Goal: Task Accomplishment & Management: Manage account settings

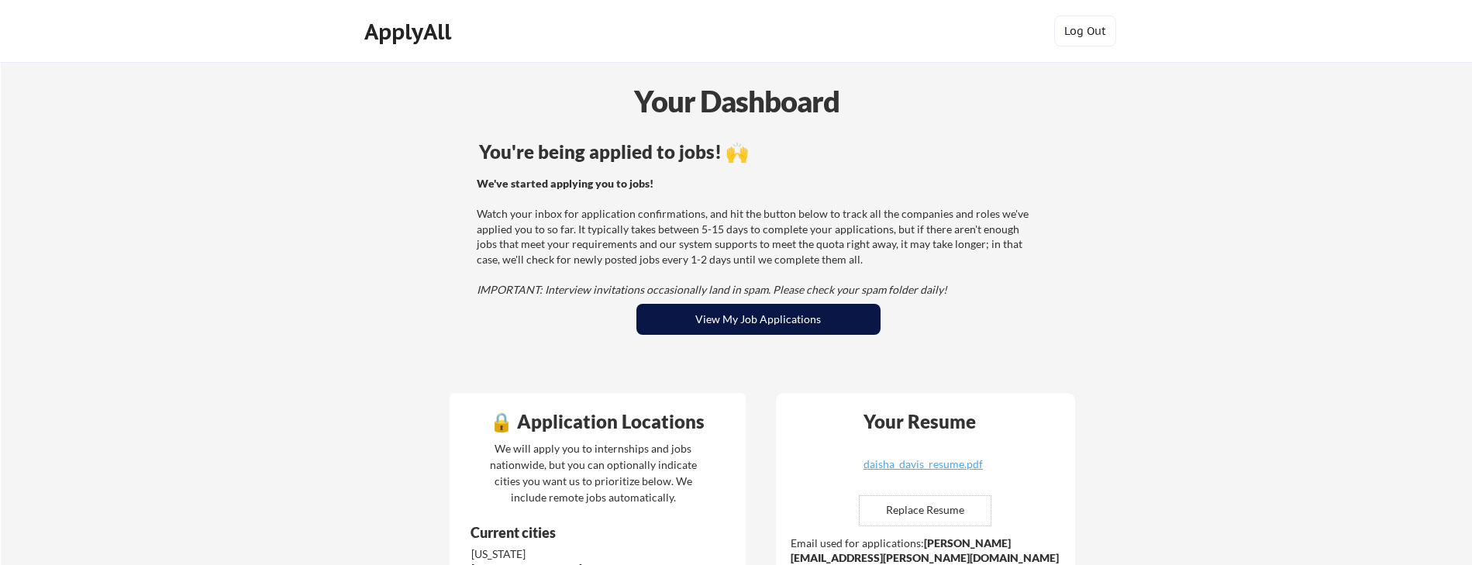
click at [741, 322] on button "View My Job Applications" at bounding box center [759, 319] width 244 height 31
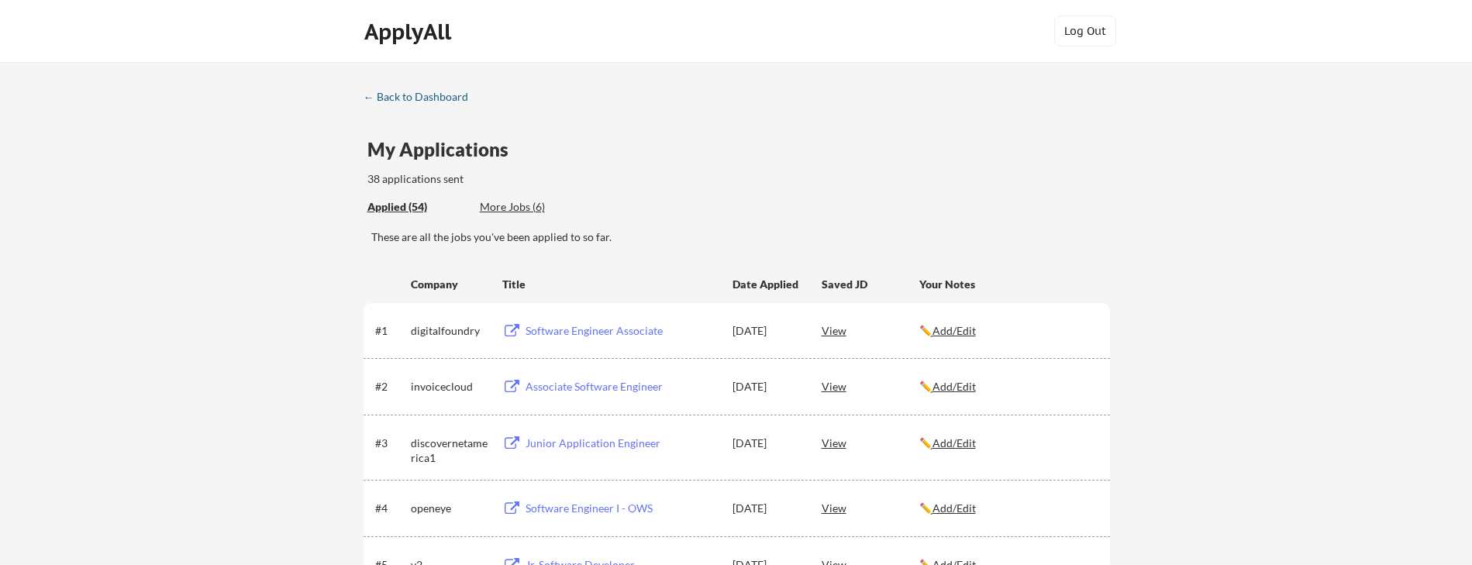
click at [382, 100] on div "← Back to Dashboard" at bounding box center [422, 96] width 116 height 11
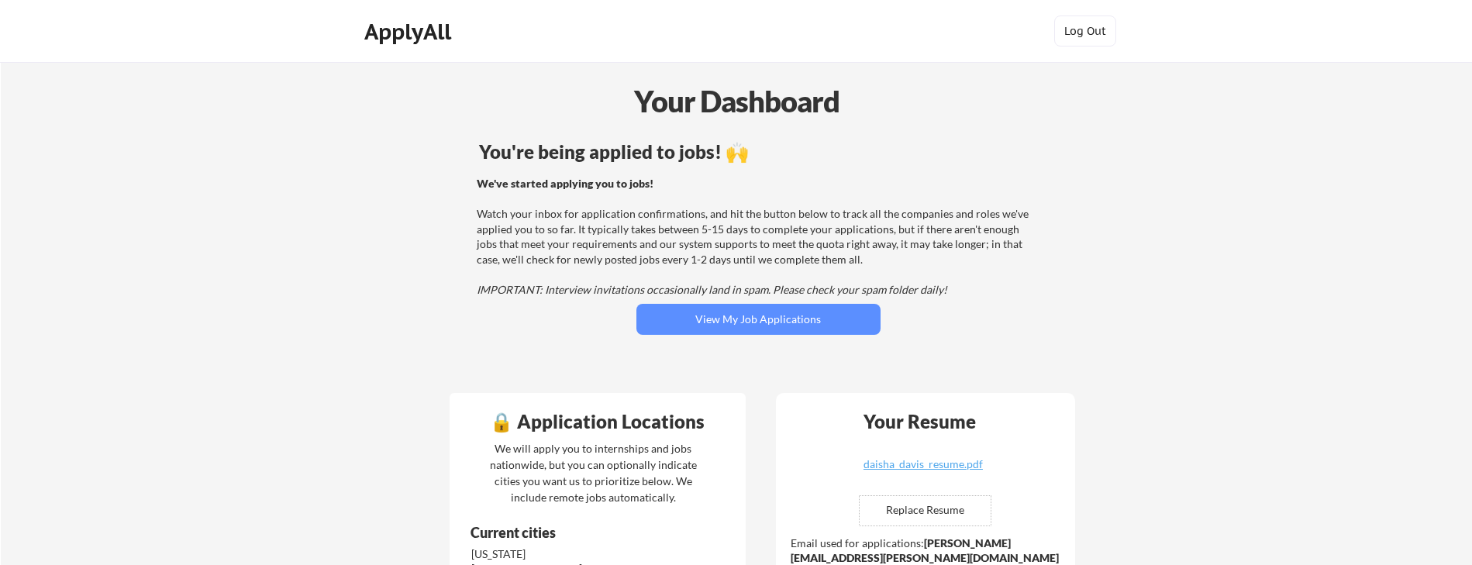
click at [782, 336] on div "You're being applied to jobs! 🙌 We've started applying you to jobs! Watch your …" at bounding box center [759, 258] width 626 height 247
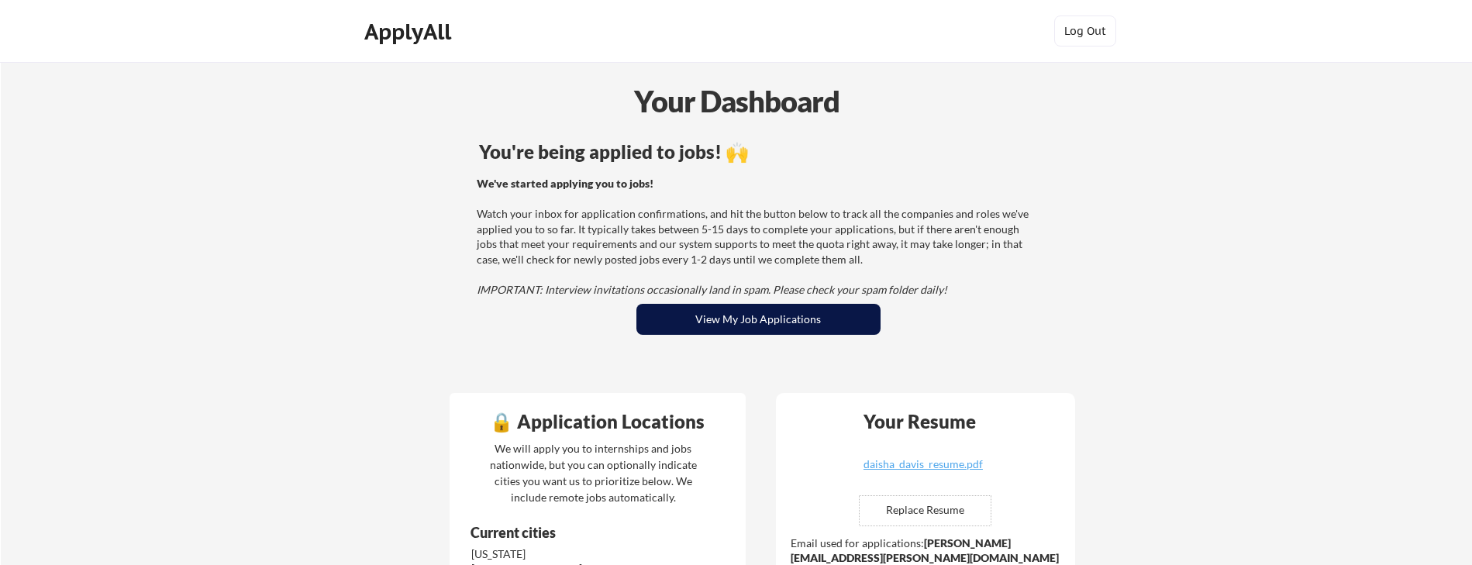
click at [777, 317] on button "View My Job Applications" at bounding box center [759, 319] width 244 height 31
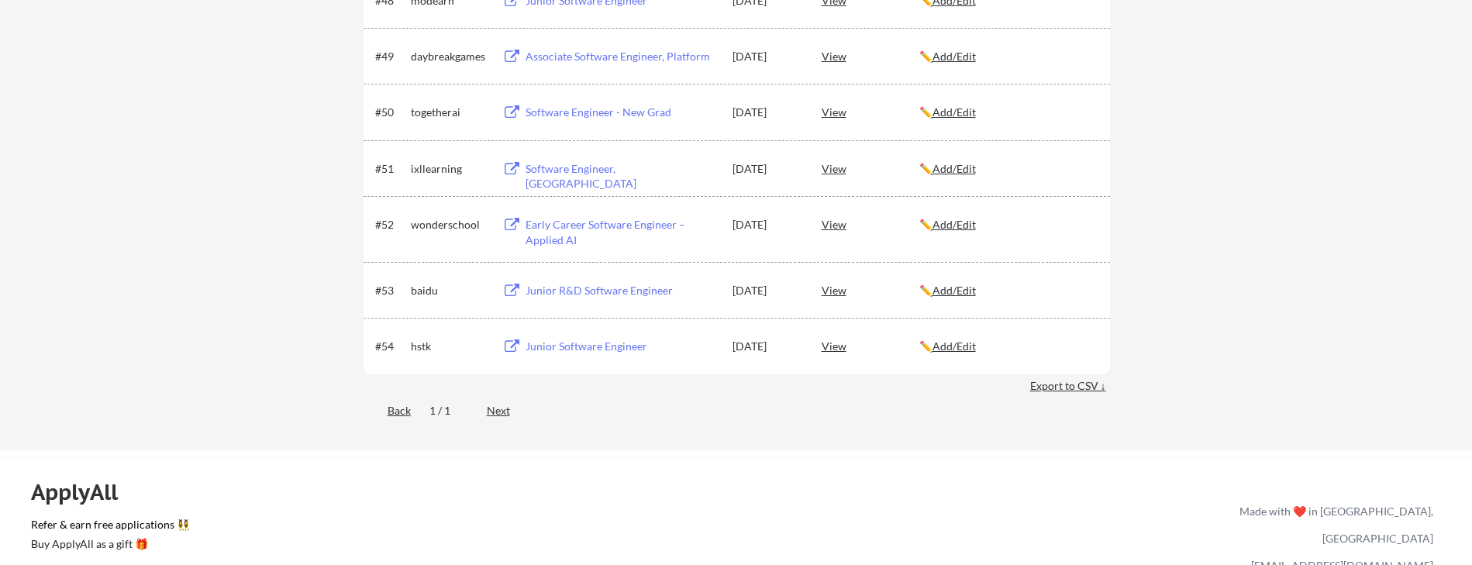
scroll to position [3171, 0]
click at [585, 347] on div "Junior Software Engineer" at bounding box center [622, 348] width 192 height 16
click at [615, 296] on div "Junior R&D Software Engineer" at bounding box center [622, 293] width 192 height 16
click at [672, 292] on div "Junior R&D Software Engineer" at bounding box center [622, 293] width 192 height 16
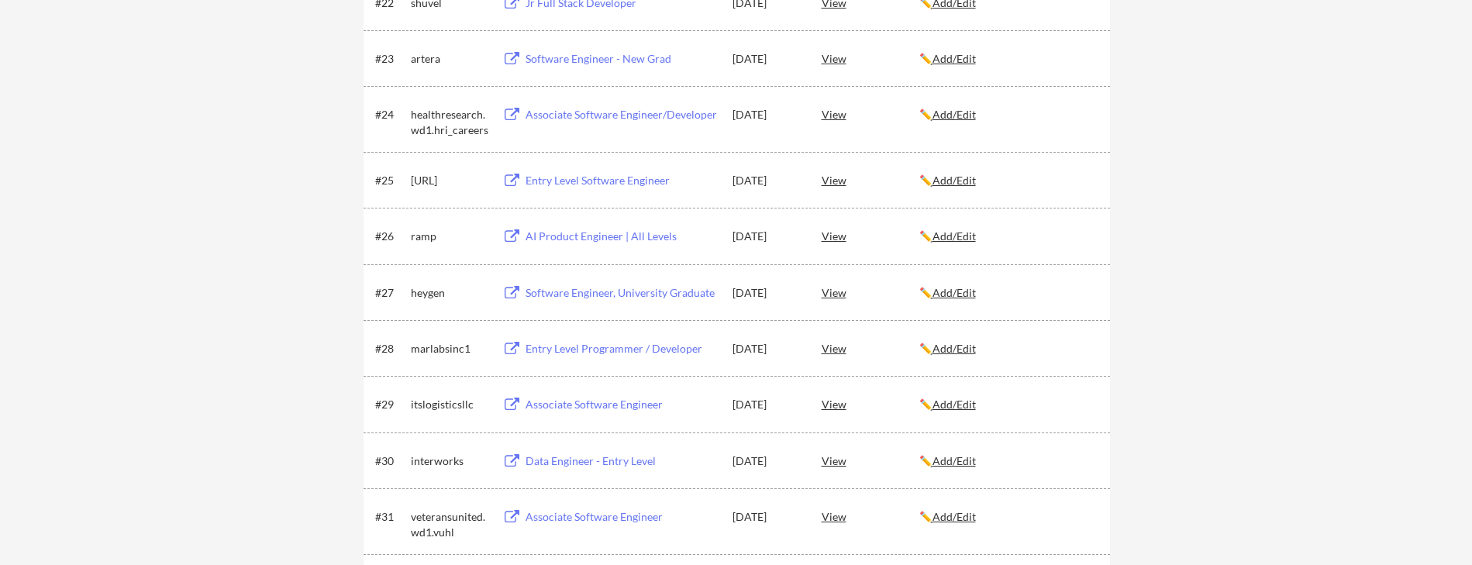
scroll to position [1548, 0]
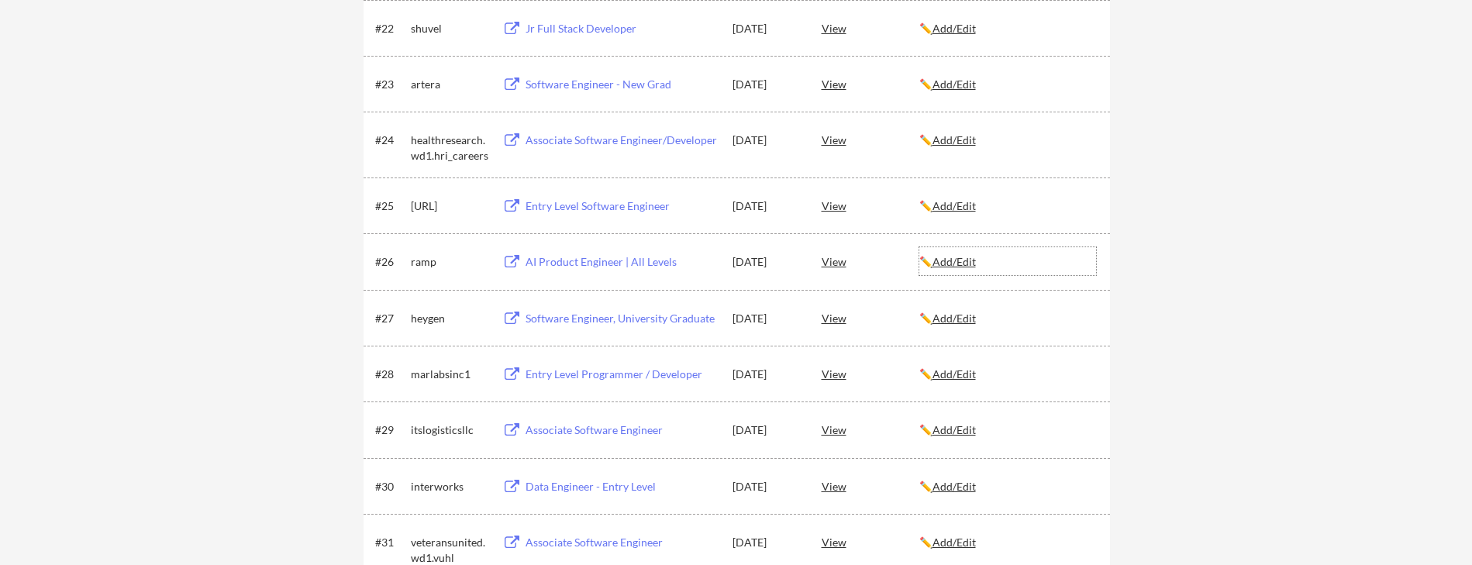
click at [965, 259] on u "Add/Edit" at bounding box center [954, 261] width 43 height 13
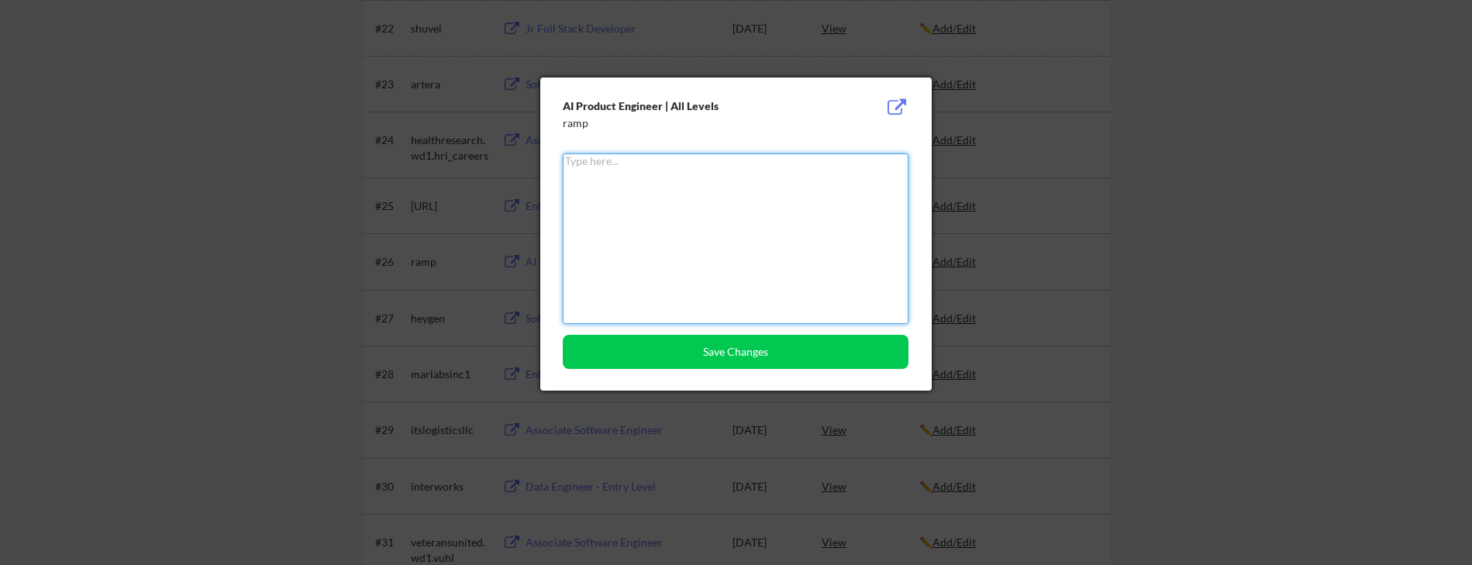
click at [799, 224] on textarea at bounding box center [736, 239] width 346 height 171
type textarea "Rejected"
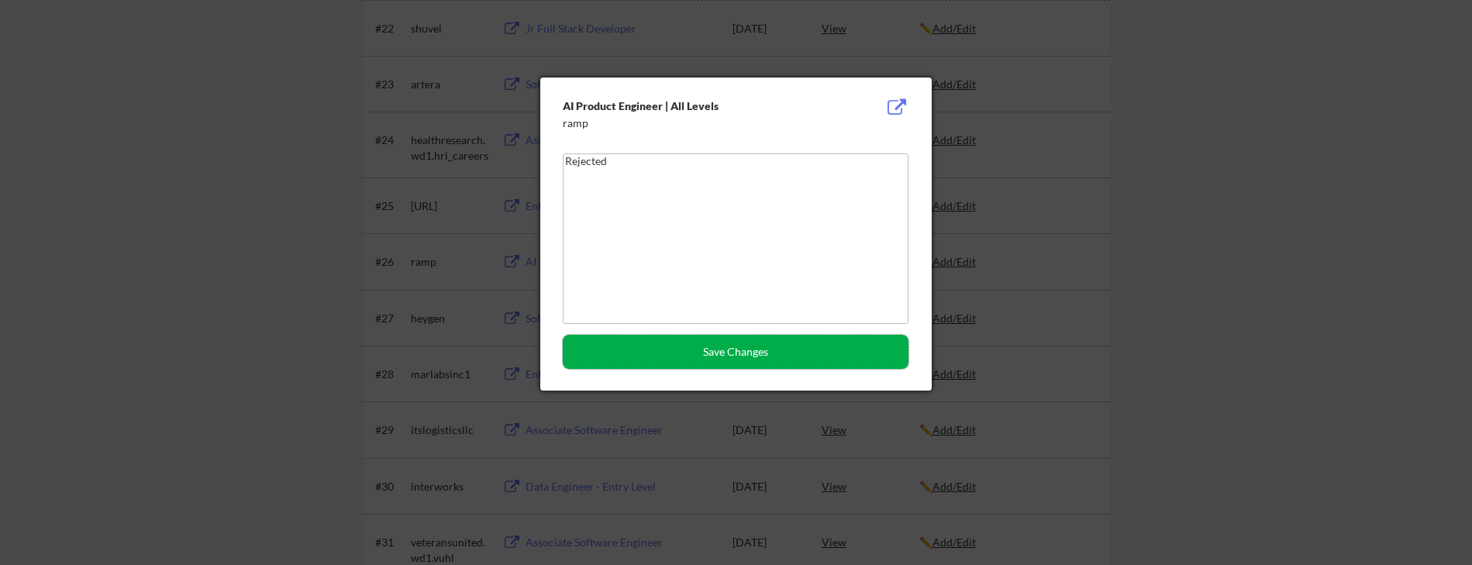
click at [823, 347] on button "Save Changes" at bounding box center [736, 352] width 346 height 34
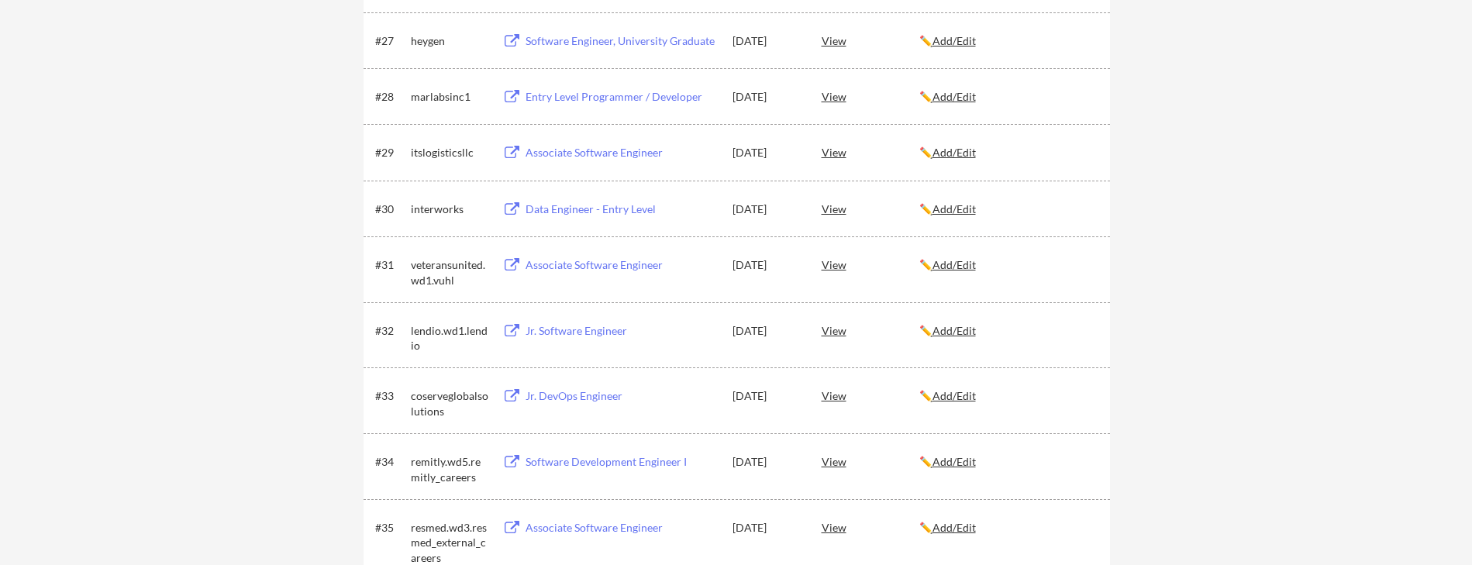
scroll to position [1840, 0]
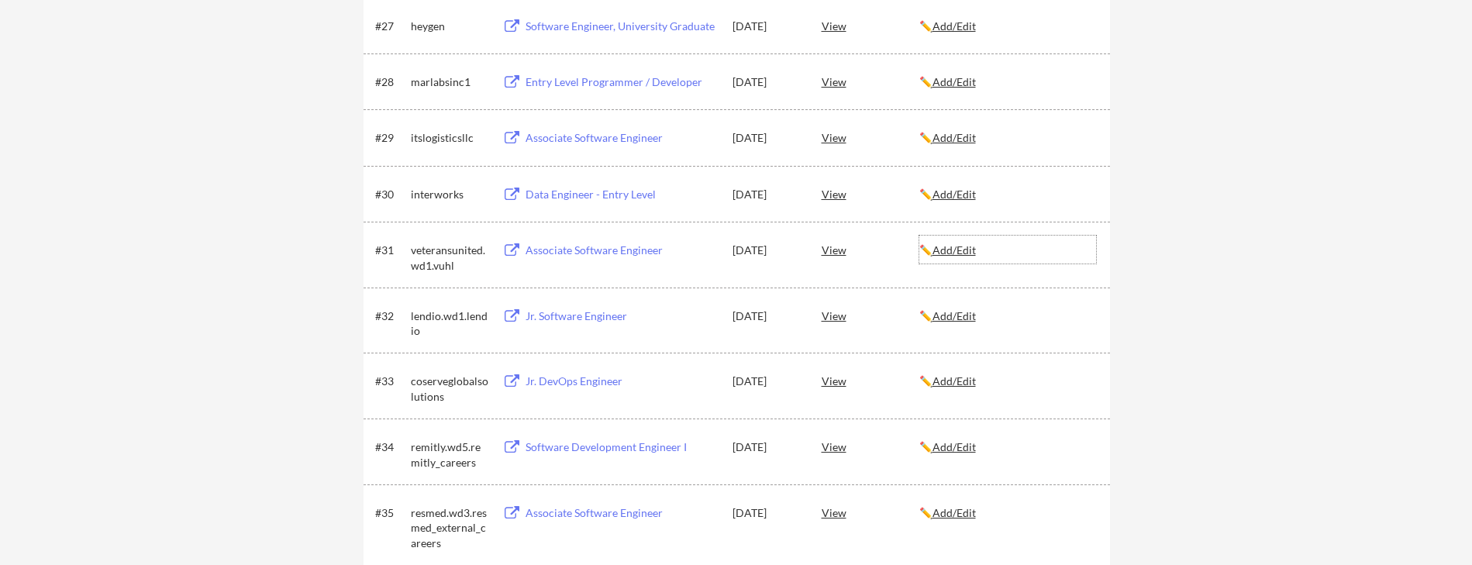
click at [951, 255] on u "Add/Edit" at bounding box center [954, 249] width 43 height 13
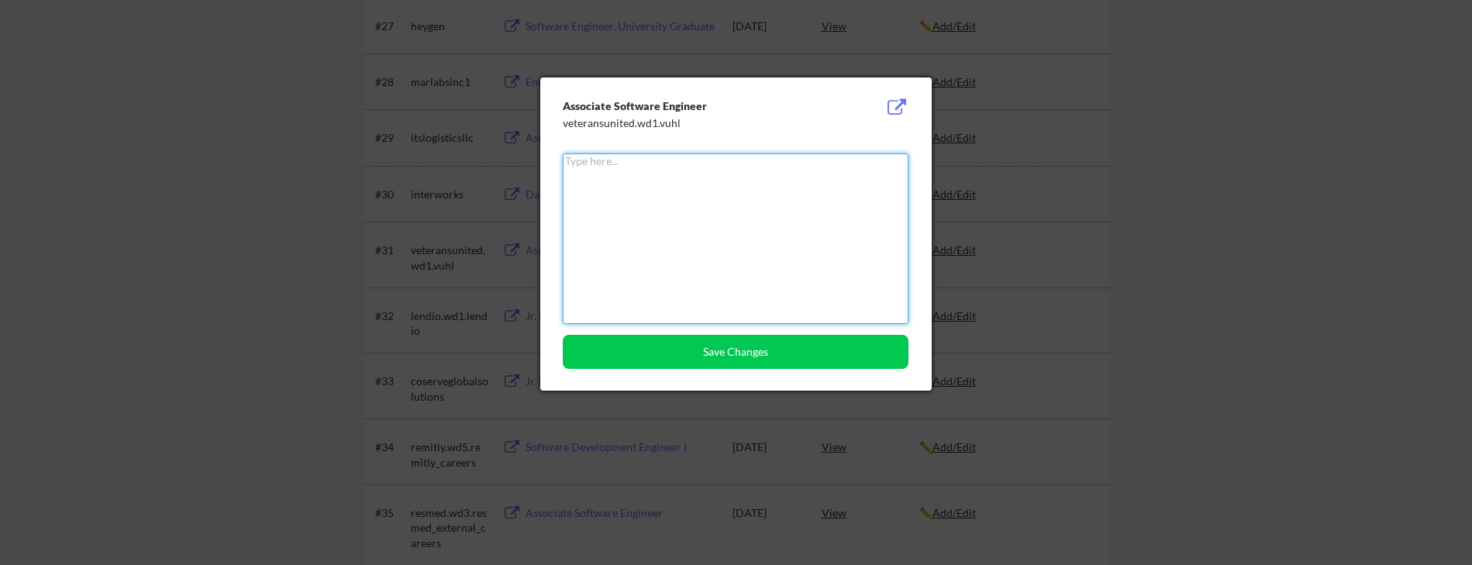
click at [722, 227] on textarea at bounding box center [736, 239] width 346 height 171
type textarea "Rejected"
click at [728, 356] on button "Save Changes" at bounding box center [736, 352] width 346 height 34
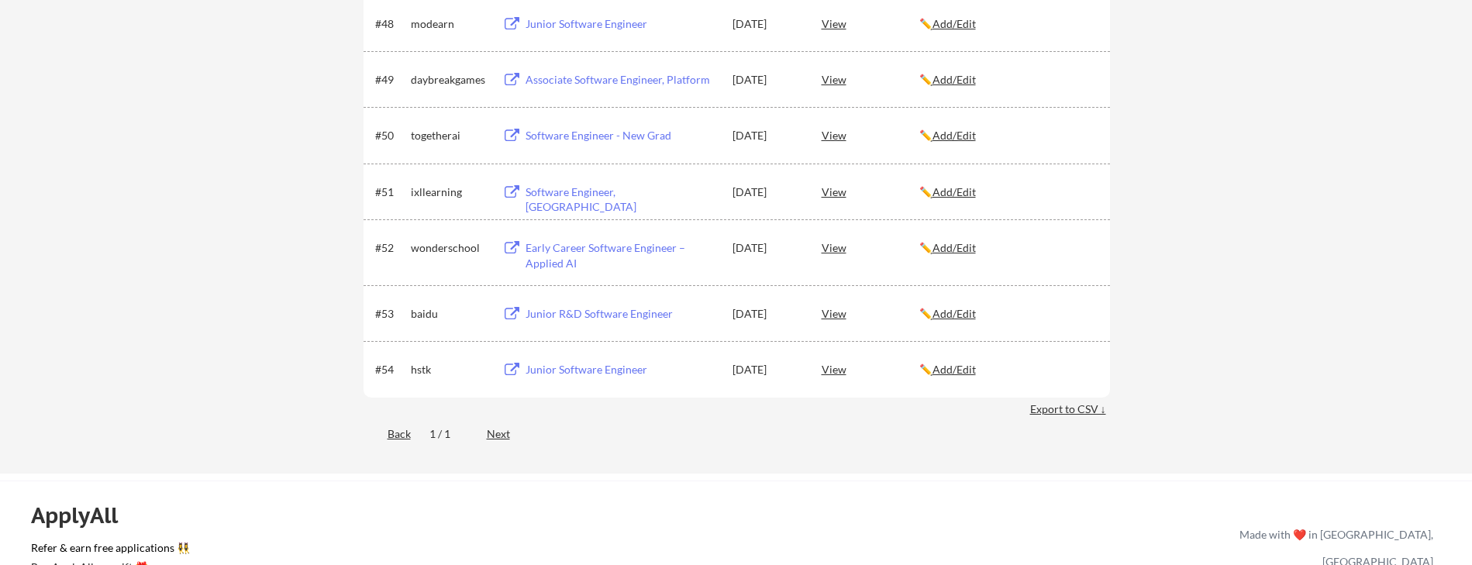
scroll to position [3010, 0]
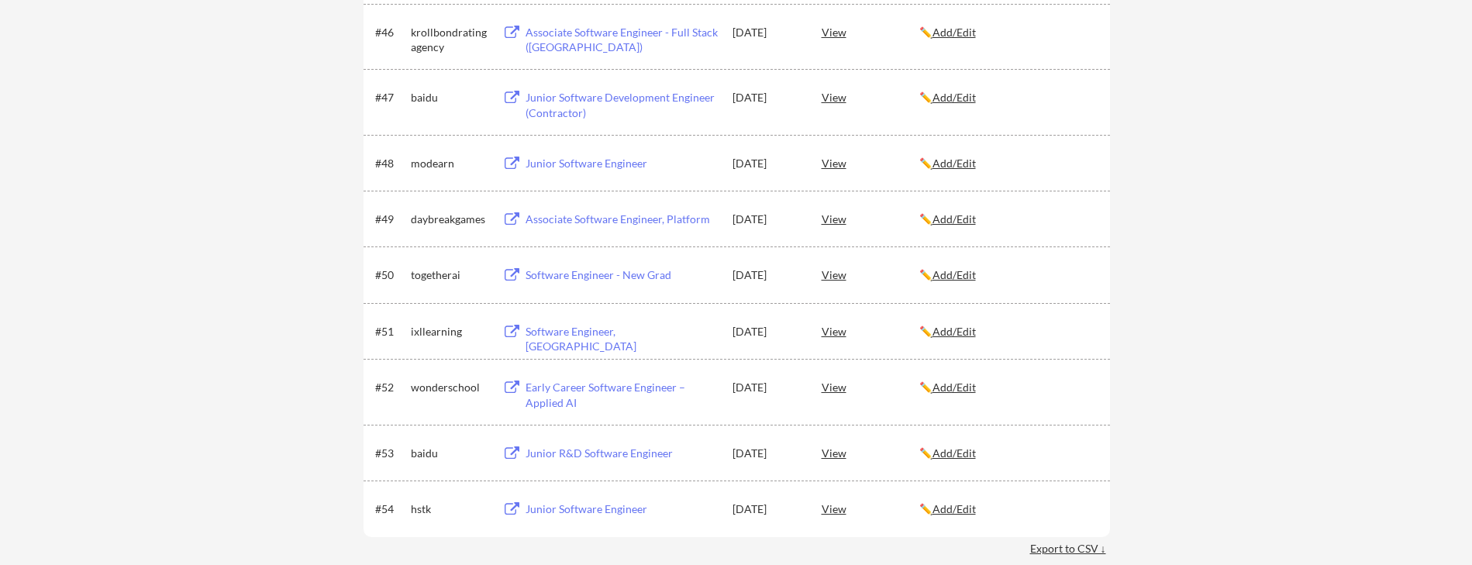
click at [561, 395] on div "Early Career Software Engineer – Applied AI" at bounding box center [622, 395] width 192 height 30
click at [623, 337] on div "Software Engineer, New Grad" at bounding box center [622, 339] width 192 height 30
click at [620, 274] on div "Software Engineer - New Grad" at bounding box center [622, 276] width 192 height 16
click at [603, 219] on div "Associate Software Engineer, Platform" at bounding box center [622, 220] width 192 height 16
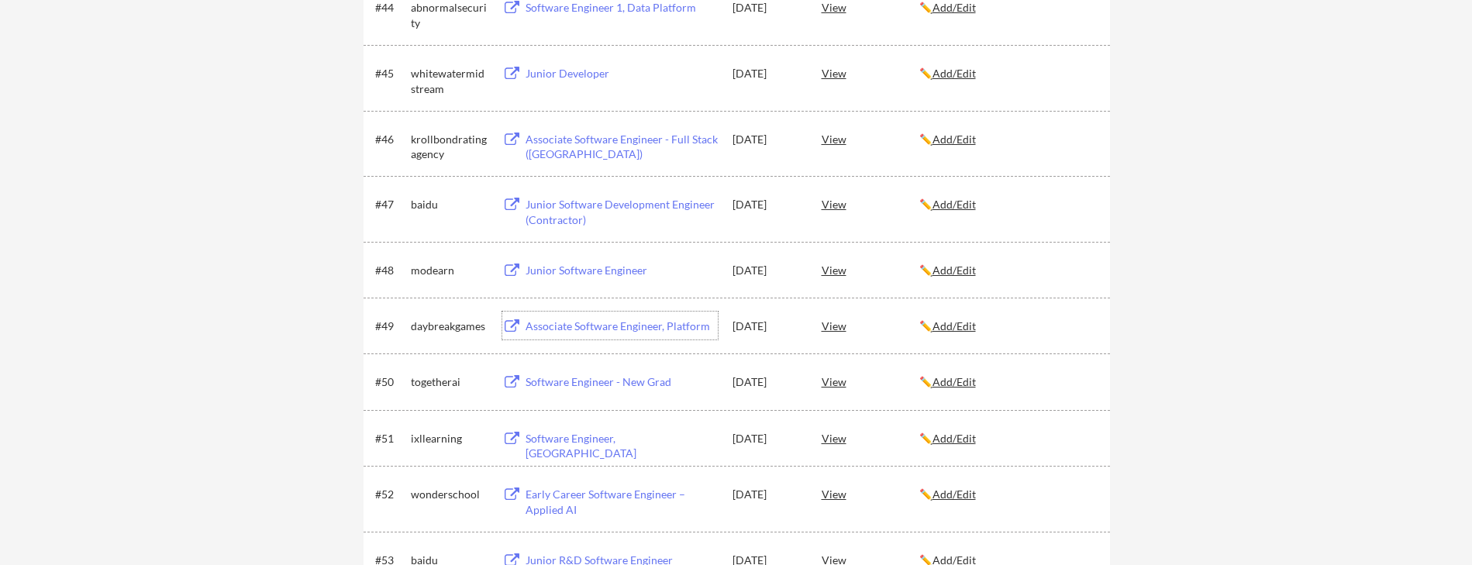
scroll to position [2898, 0]
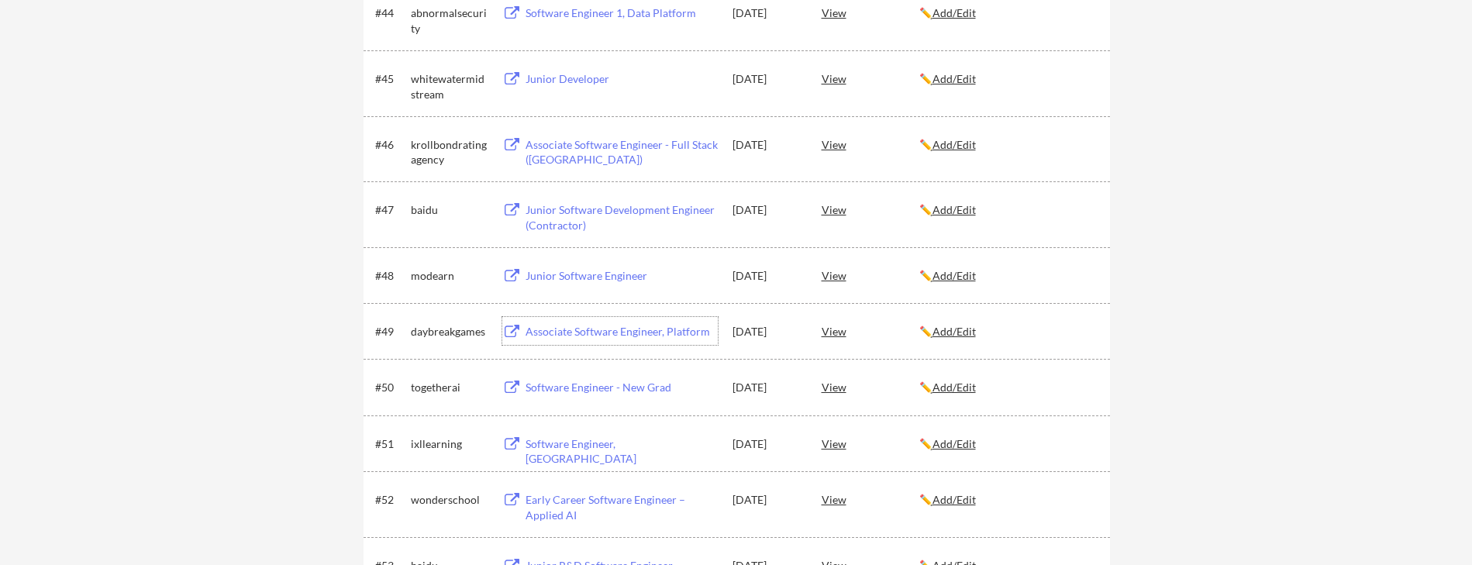
click at [601, 276] on div "Junior Software Engineer" at bounding box center [622, 276] width 192 height 16
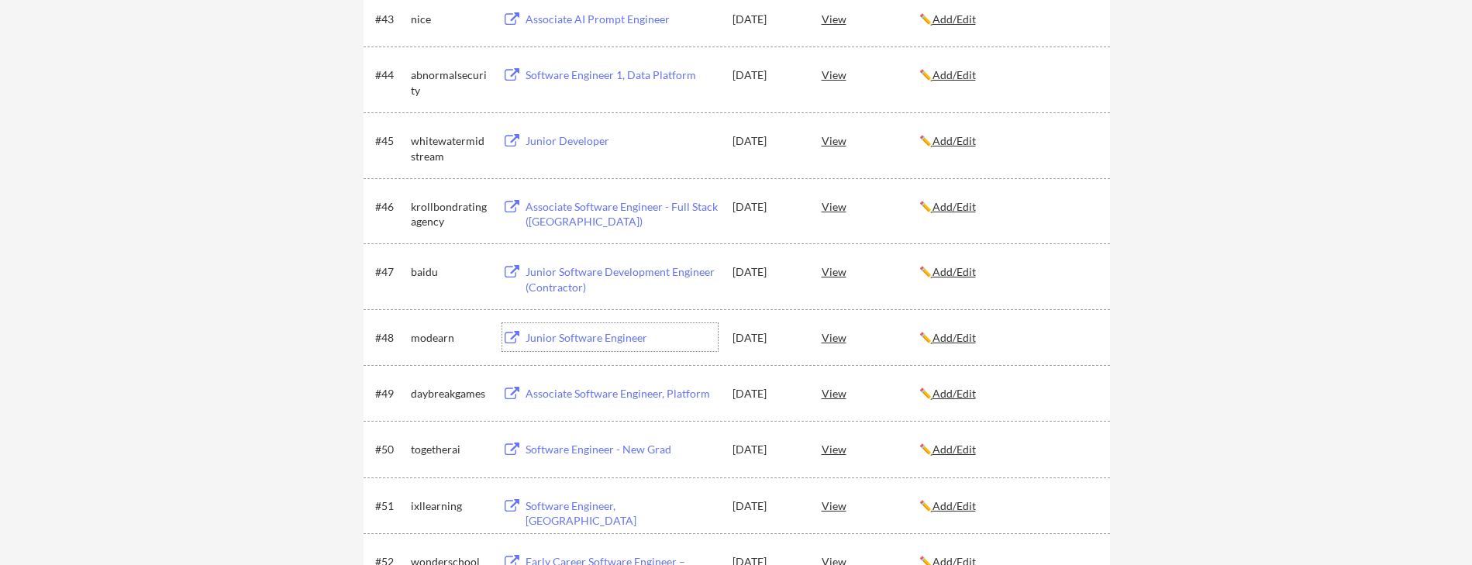
scroll to position [2835, 0]
click at [593, 274] on div "Junior Software Development Engineer (Contractor)" at bounding box center [622, 280] width 192 height 30
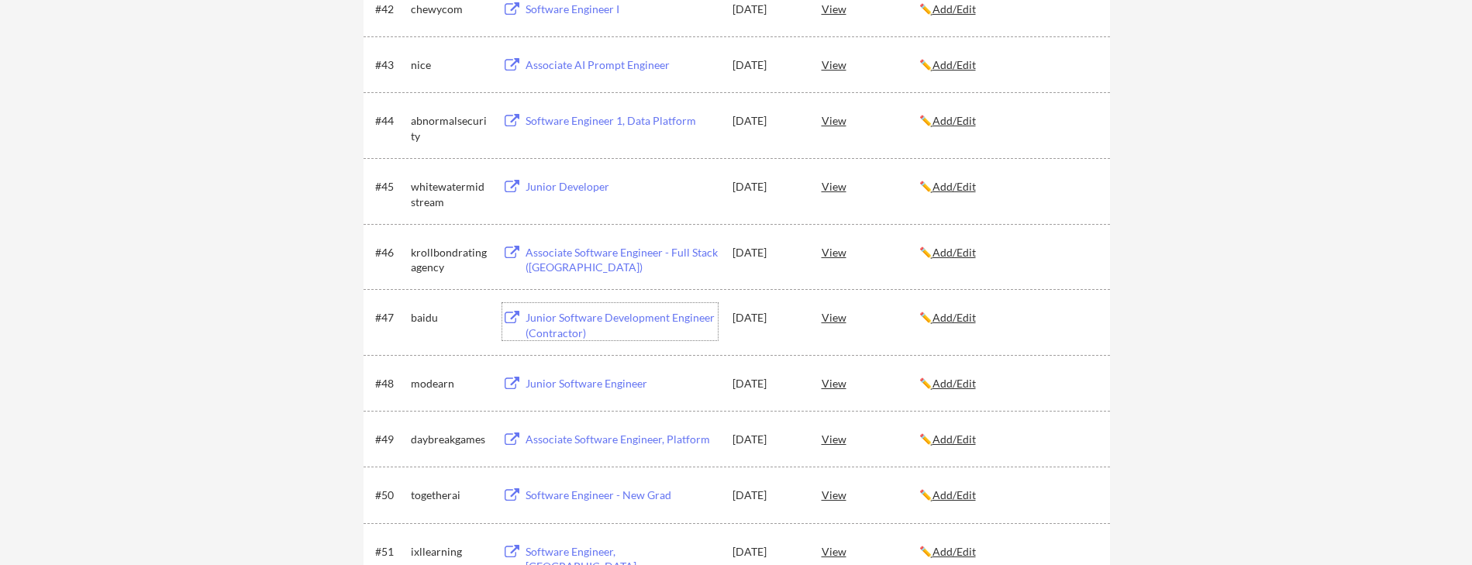
scroll to position [2733, 0]
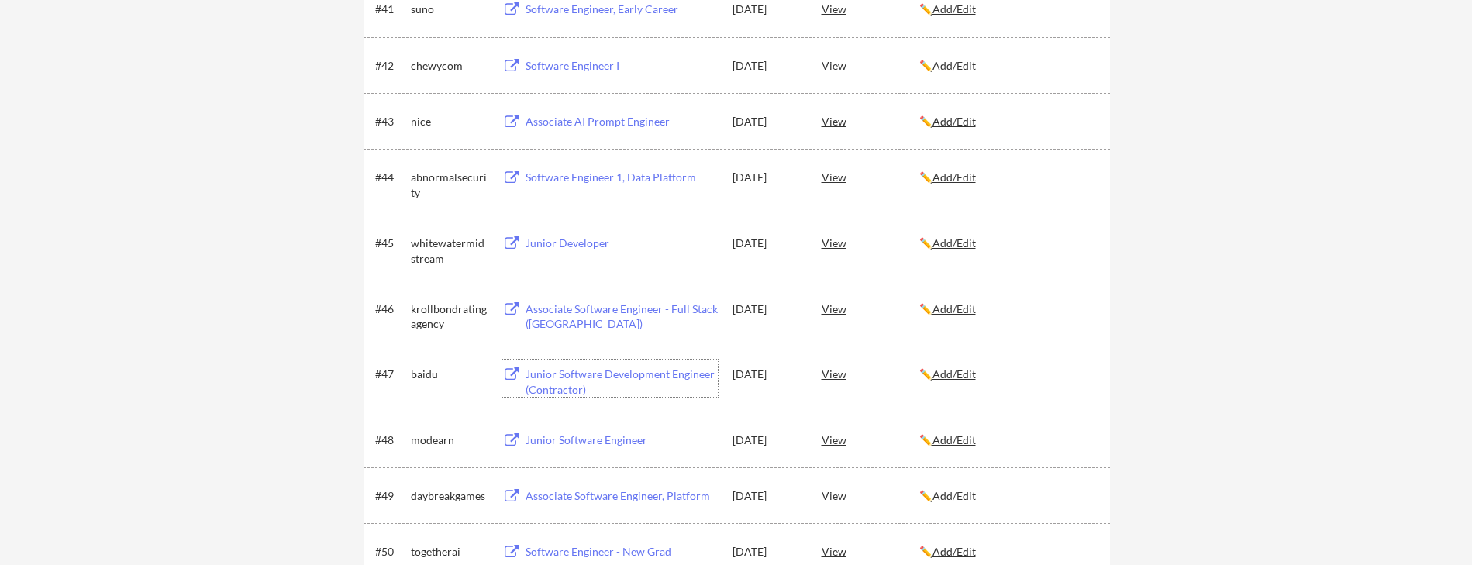
click at [652, 310] on div "Associate Software Engineer - Full Stack (PA)" at bounding box center [622, 317] width 192 height 30
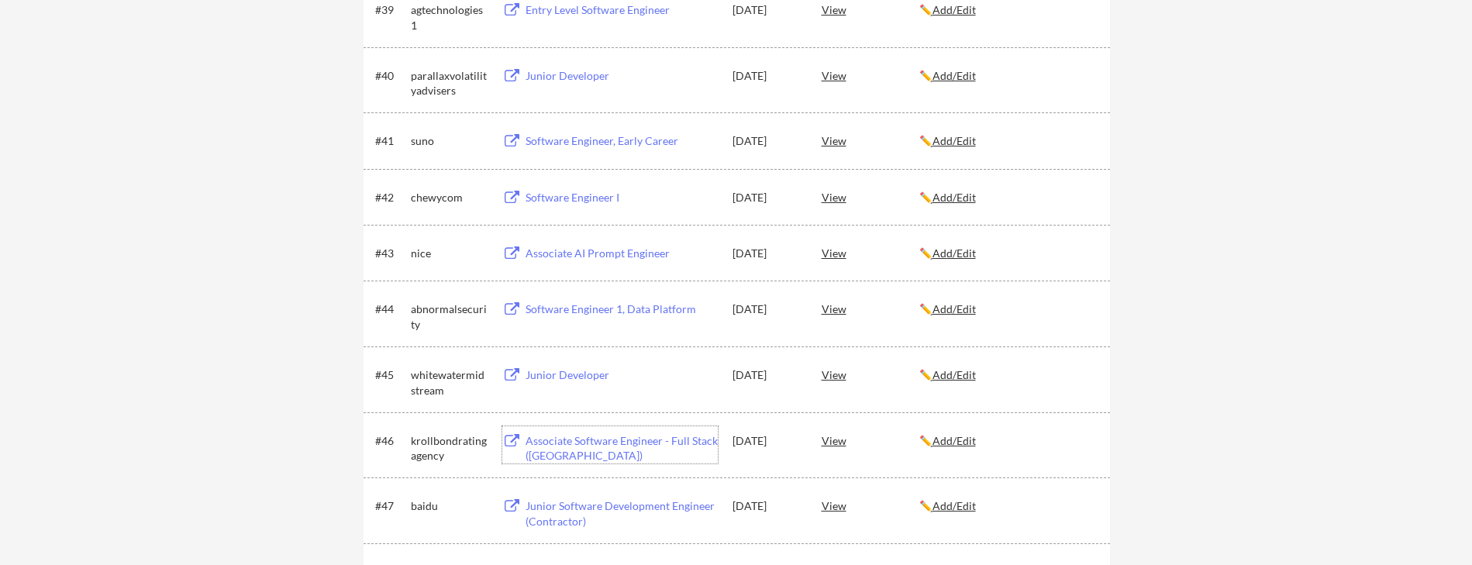
scroll to position [2595, 0]
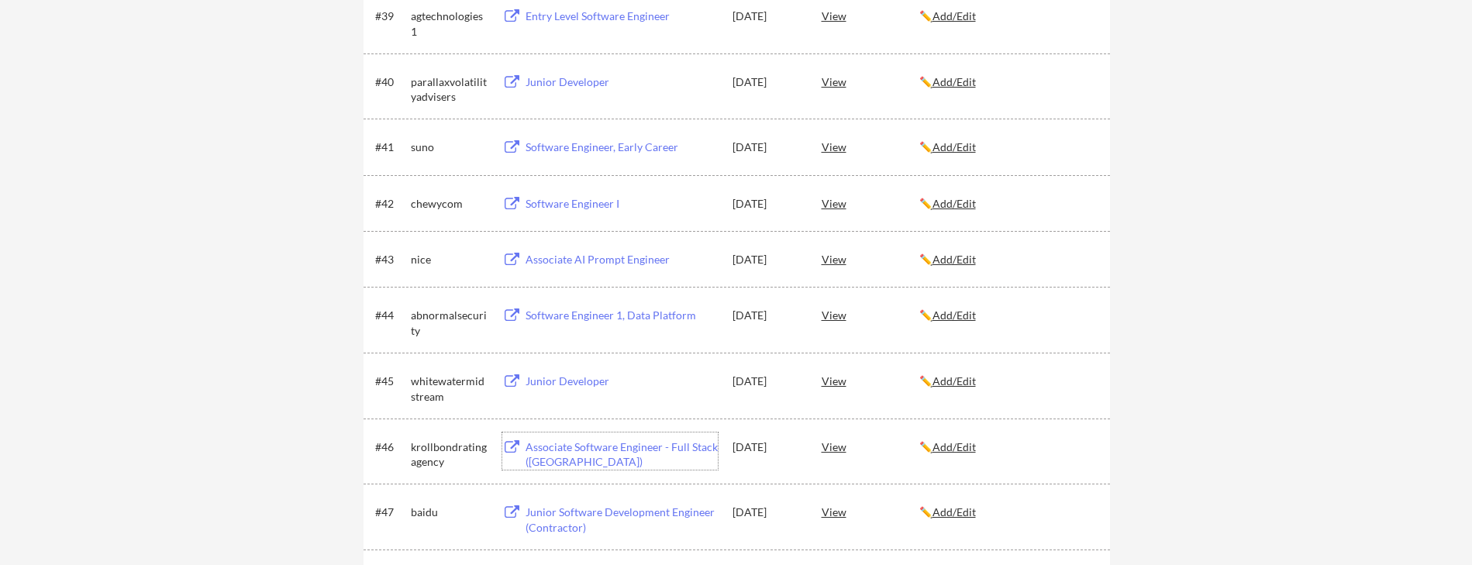
click at [564, 378] on div "Junior Developer" at bounding box center [622, 382] width 192 height 16
click at [577, 314] on div "Software Engineer 1, Data Platform" at bounding box center [622, 316] width 192 height 16
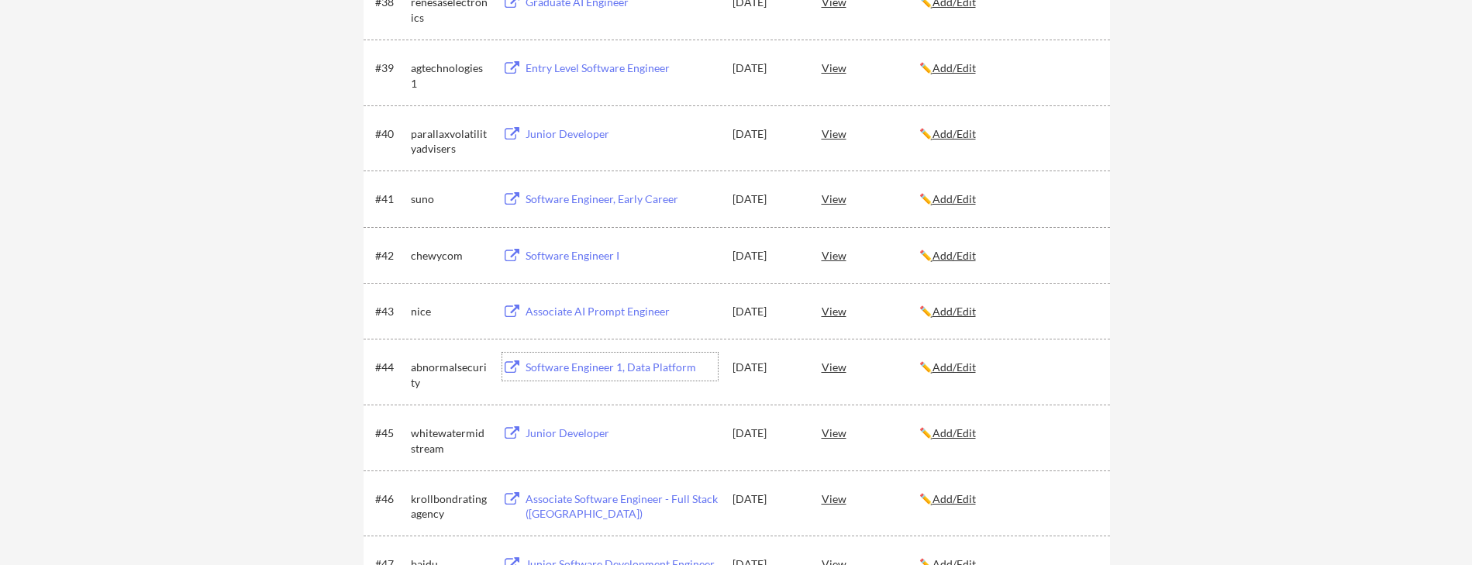
scroll to position [2542, 0]
click at [613, 313] on div "Associate AI Prompt Engineer" at bounding box center [622, 314] width 192 height 16
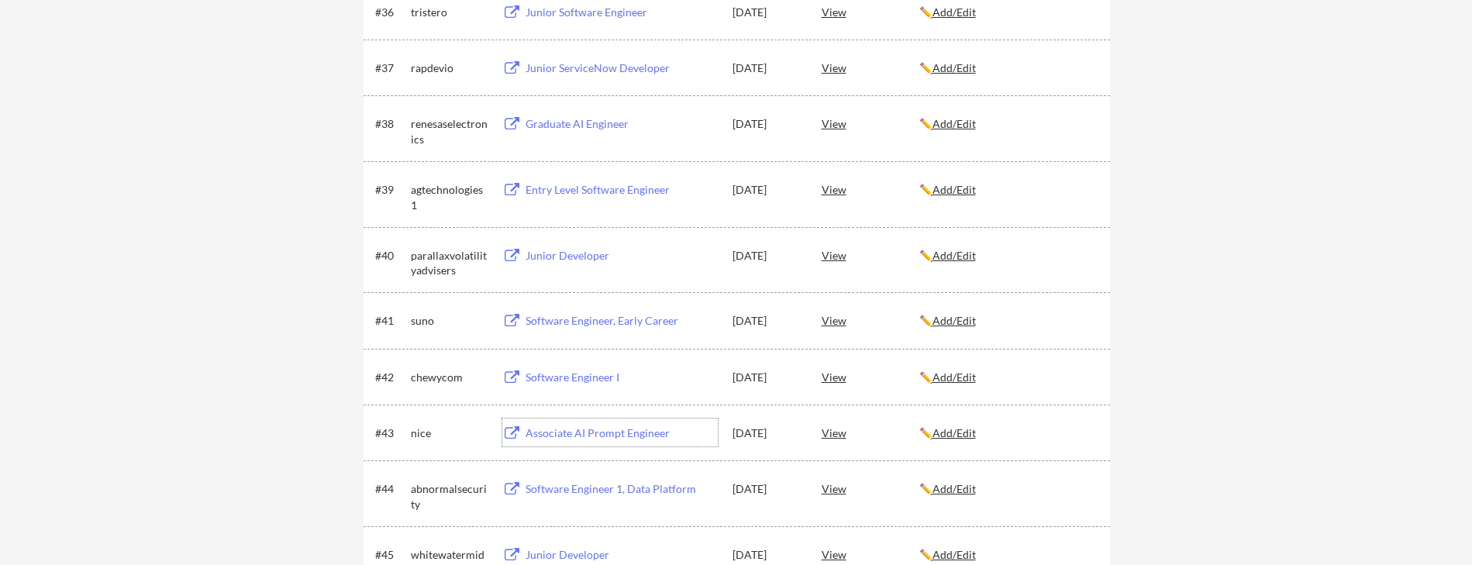
scroll to position [2419, 0]
click at [564, 378] on div "Software Engineer I" at bounding box center [622, 380] width 192 height 16
click at [570, 261] on div "Junior Developer" at bounding box center [622, 258] width 192 height 16
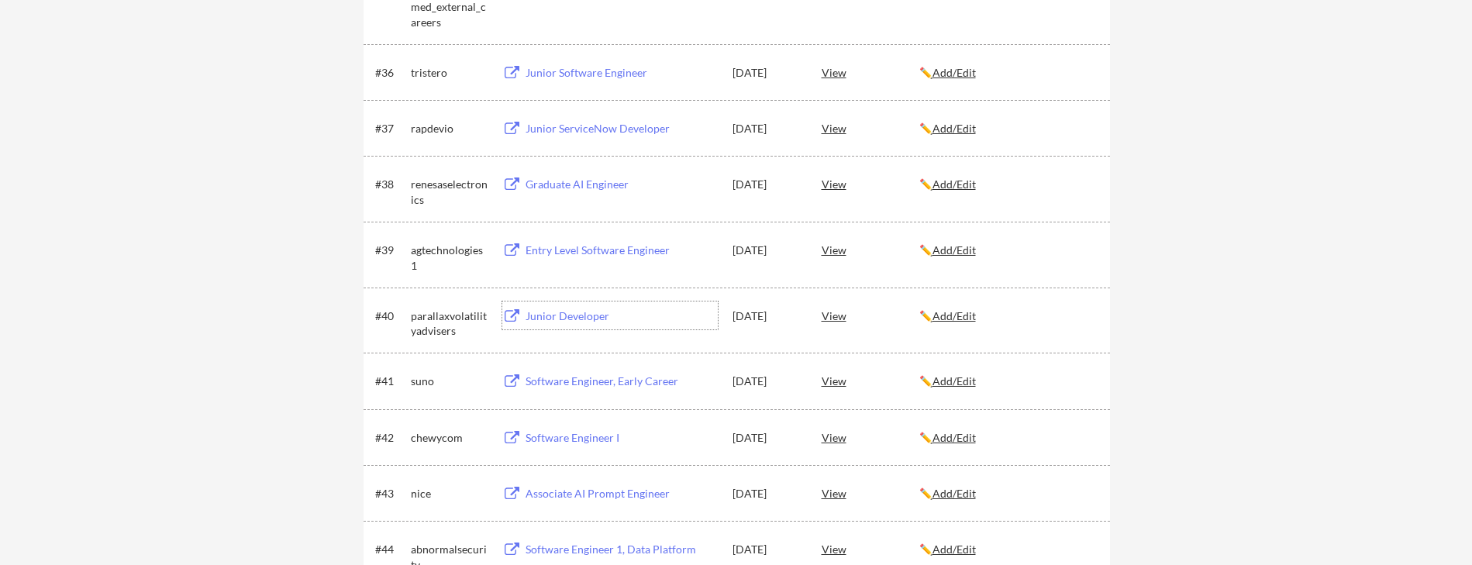
scroll to position [2359, 0]
click at [566, 245] on div "Entry Level Software Engineer" at bounding box center [622, 253] width 192 height 16
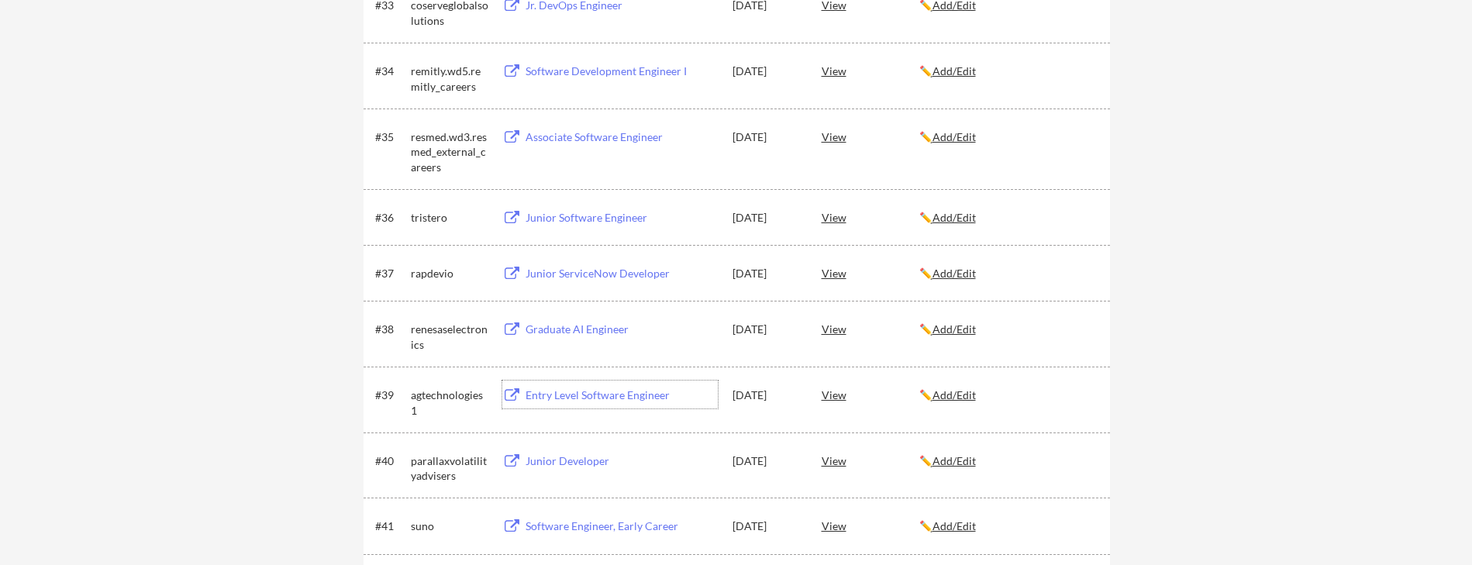
scroll to position [2215, 0]
click at [580, 329] on div "Graduate AI Engineer" at bounding box center [622, 331] width 192 height 16
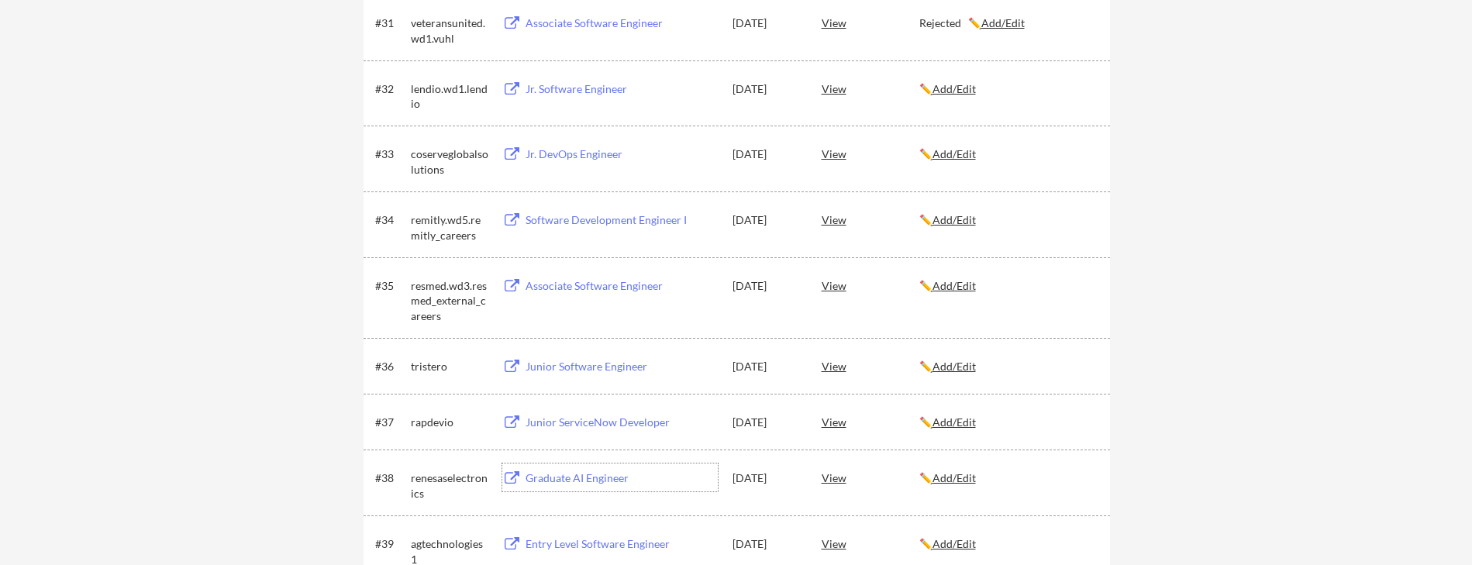
scroll to position [2063, 0]
click at [595, 427] on div "Junior ServiceNow Developer" at bounding box center [622, 427] width 192 height 16
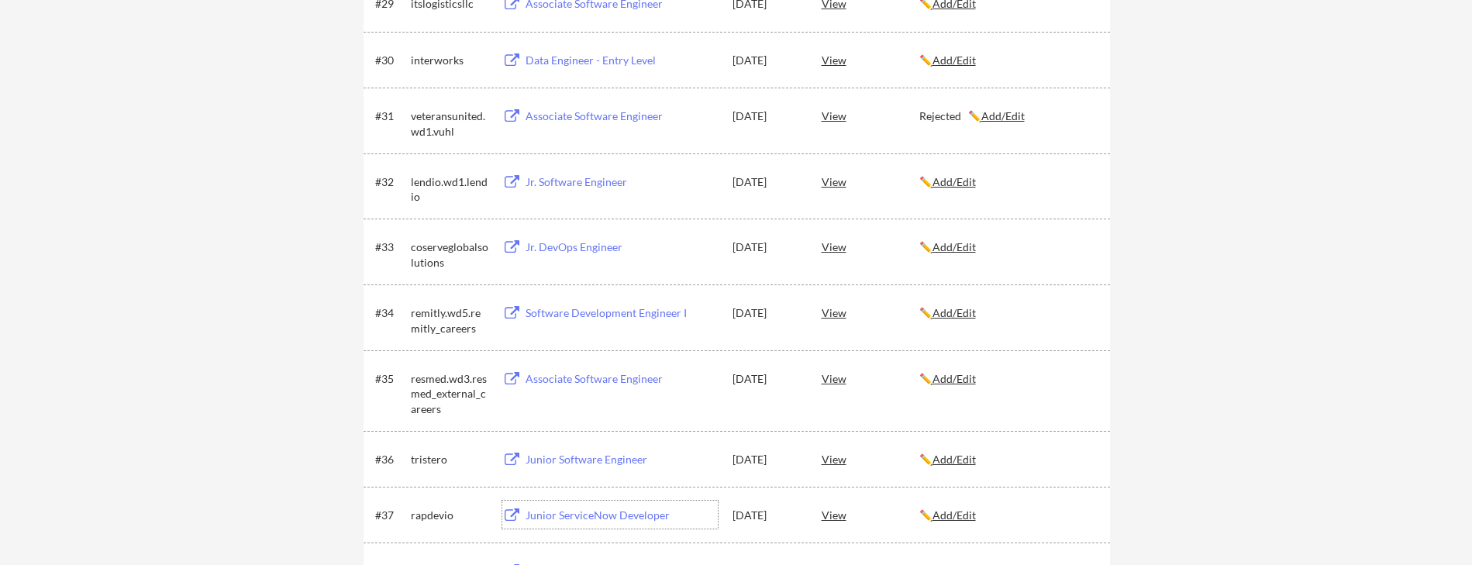
scroll to position [1973, 0]
click at [588, 465] on div "Junior Software Engineer" at bounding box center [622, 462] width 192 height 16
click at [589, 380] on div "Associate Software Engineer" at bounding box center [622, 381] width 192 height 16
click at [627, 385] on div "Associate Software Engineer" at bounding box center [622, 381] width 192 height 16
click at [651, 314] on div "Software Development Engineer I" at bounding box center [622, 315] width 192 height 16
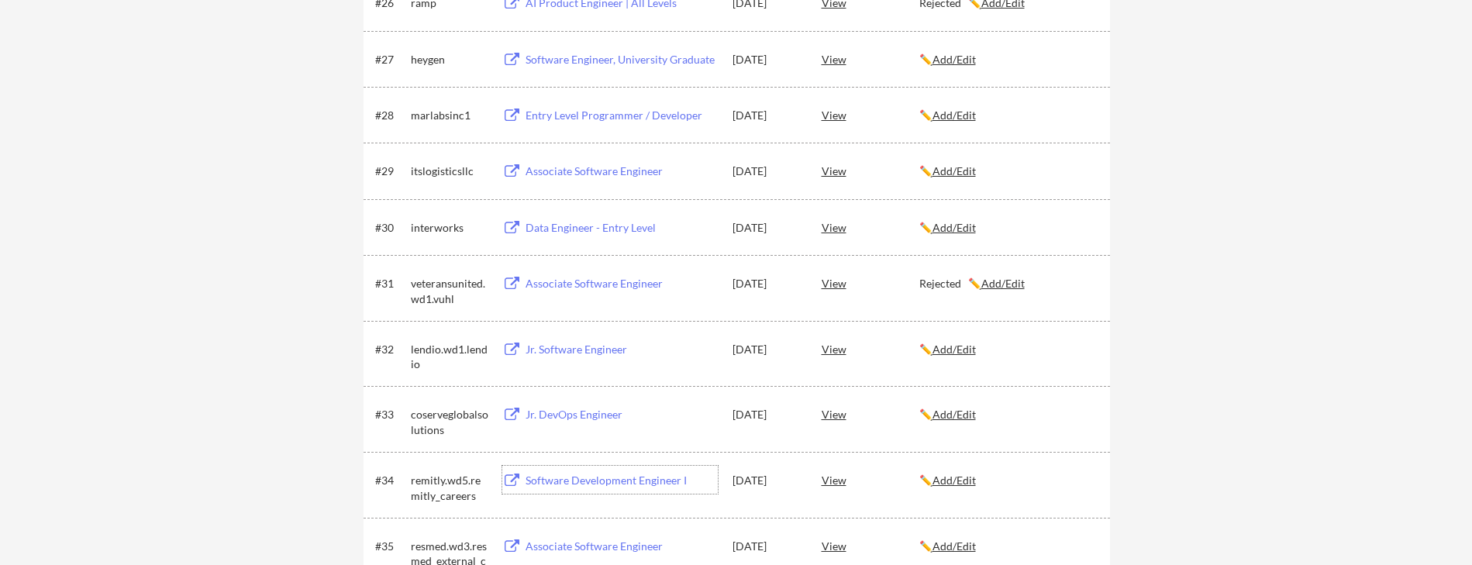
scroll to position [1793, 0]
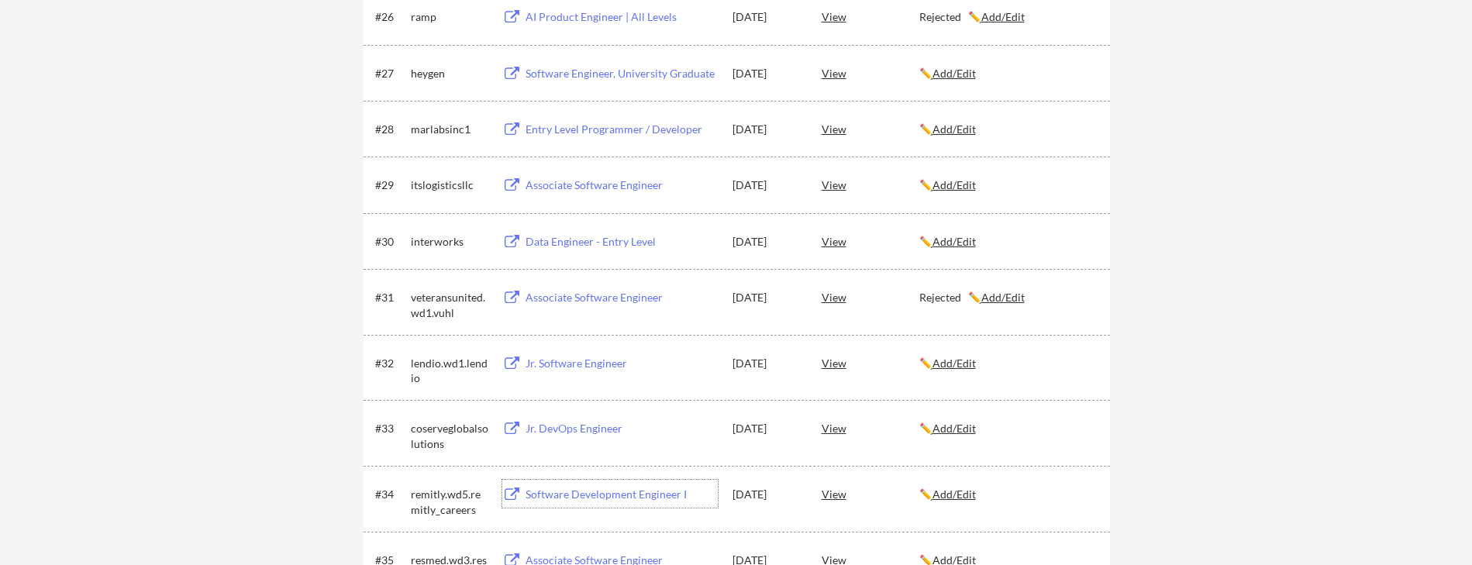
click at [575, 432] on div "Jr. DevOps Engineer" at bounding box center [622, 429] width 192 height 16
click at [564, 364] on div "Jr. Software Engineer" at bounding box center [622, 364] width 192 height 16
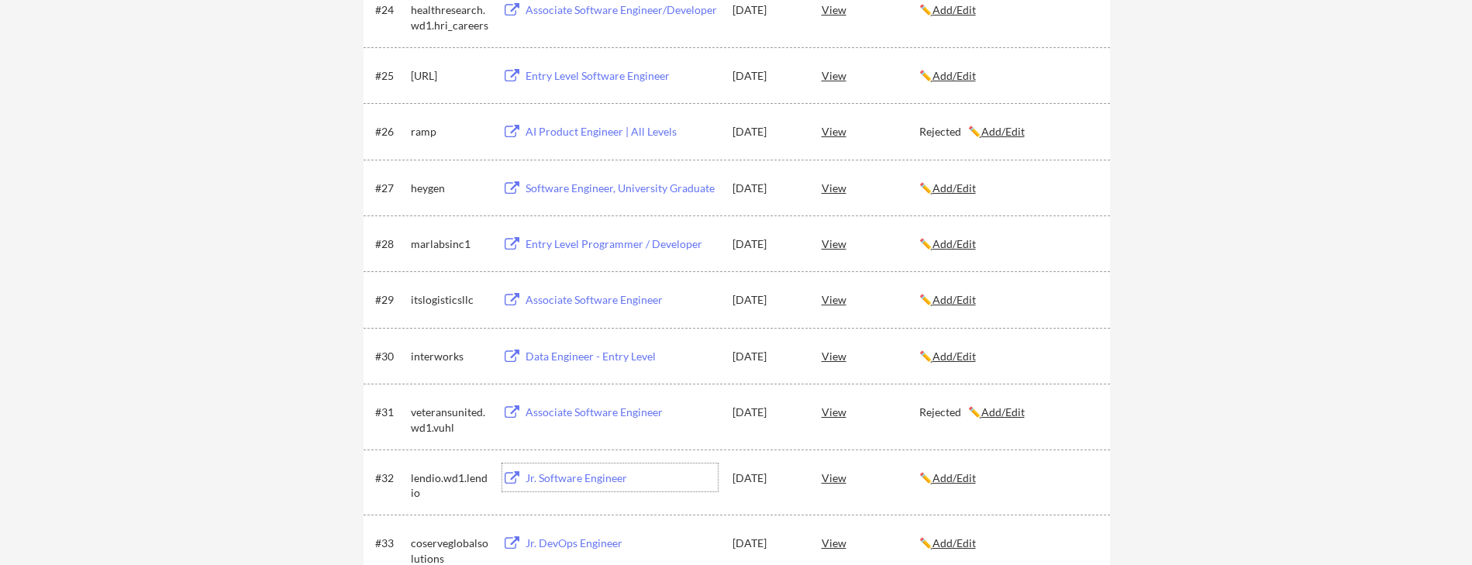
scroll to position [1666, 0]
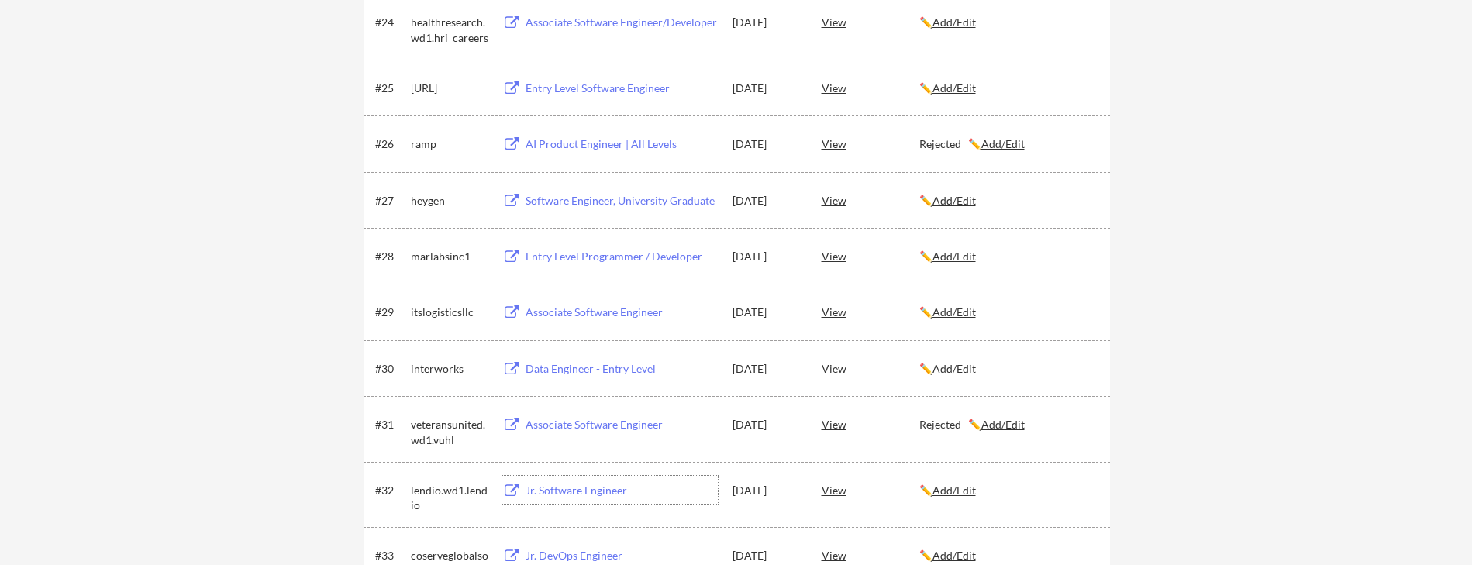
click at [580, 369] on div "Data Engineer - Entry Level" at bounding box center [622, 369] width 192 height 16
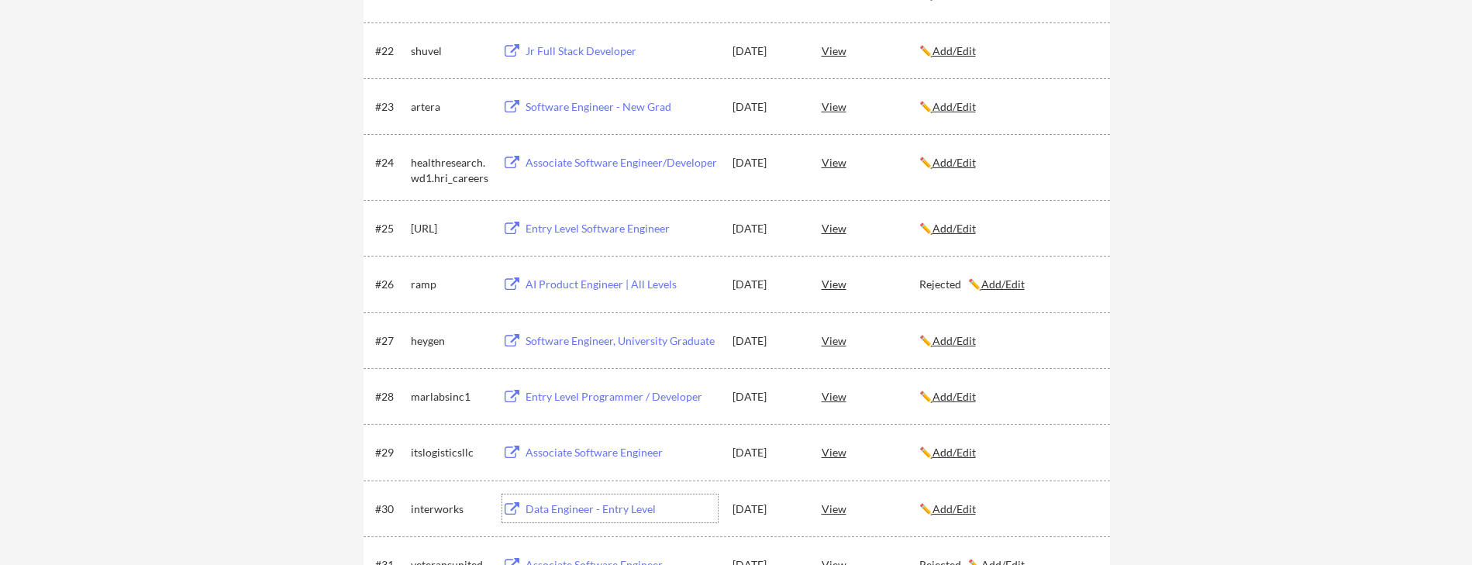
scroll to position [1524, 0]
click at [601, 456] on div "Associate Software Engineer" at bounding box center [622, 455] width 192 height 16
click at [610, 394] on div "Entry Level Programmer / Developer" at bounding box center [622, 399] width 192 height 16
click at [647, 343] on div "Software Engineer, University Graduate" at bounding box center [622, 343] width 192 height 16
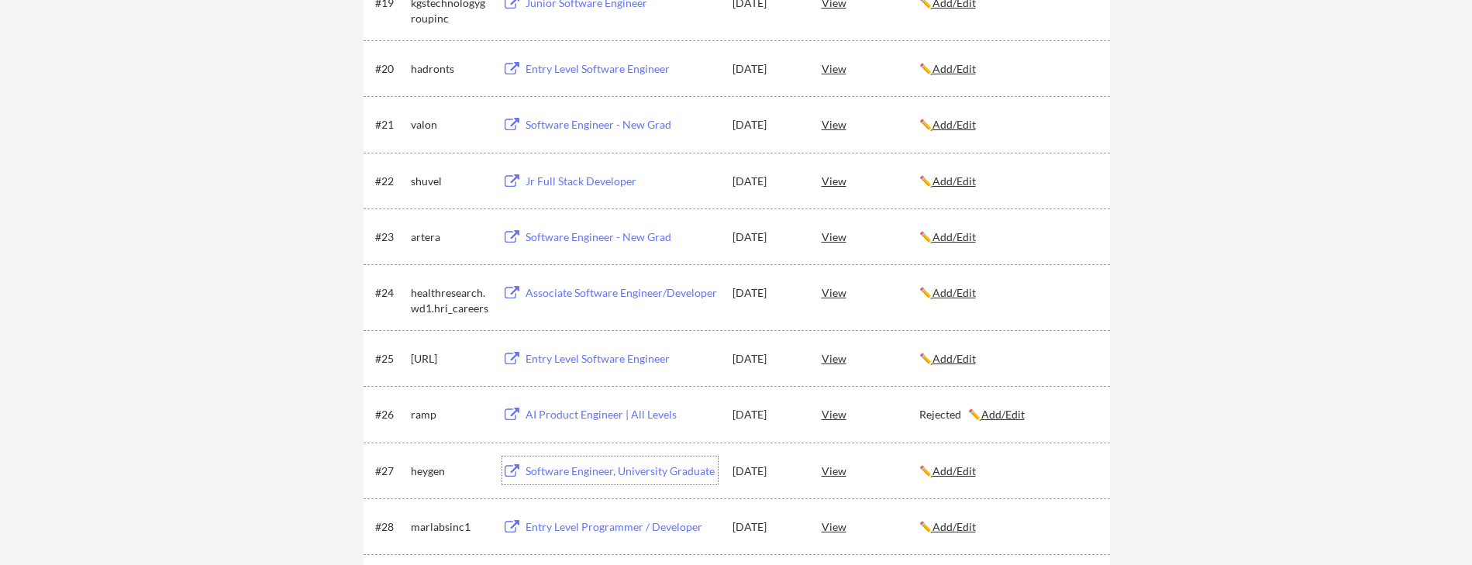
scroll to position [1388, 0]
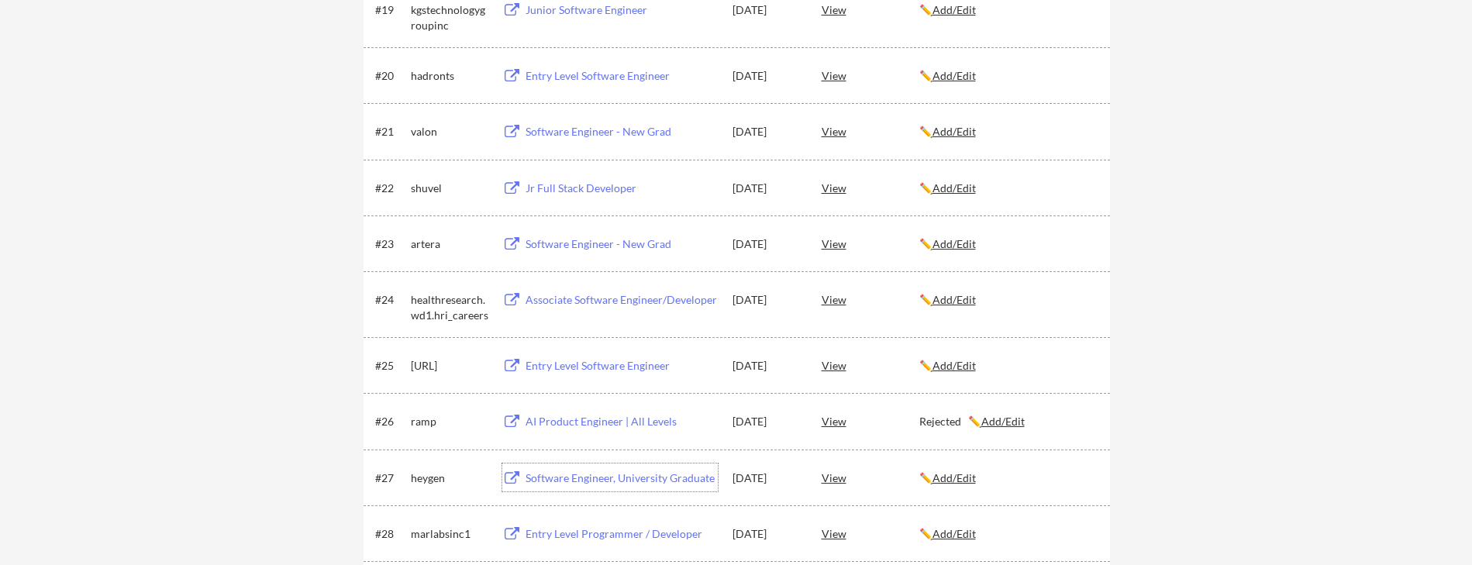
click at [607, 364] on div "Entry Level Software Engineer" at bounding box center [622, 366] width 192 height 16
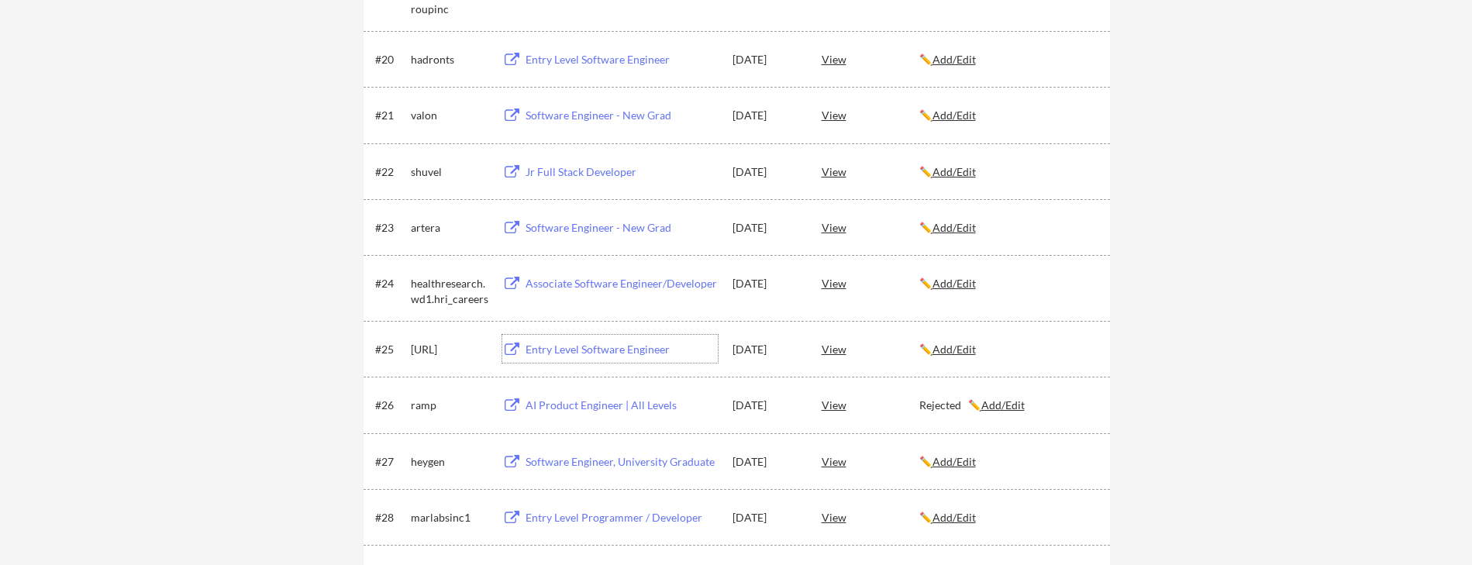
click at [574, 288] on div "Associate Software Engineer/Developer" at bounding box center [622, 284] width 192 height 16
click at [602, 223] on div "Software Engineer - New Grad" at bounding box center [622, 228] width 192 height 16
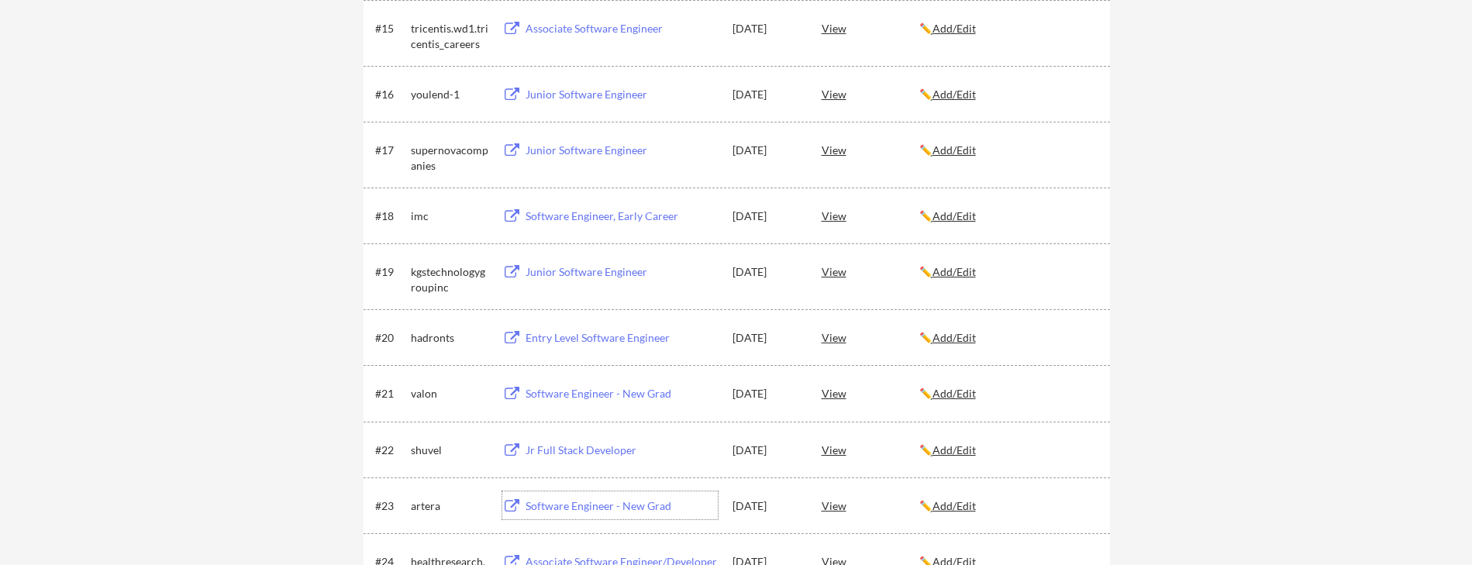
scroll to position [1125, 0]
click at [578, 444] on div "Jr Full Stack Developer" at bounding box center [622, 452] width 192 height 16
click at [582, 391] on div "Software Engineer - New Grad" at bounding box center [622, 395] width 192 height 16
click at [604, 334] on div "Entry Level Software Engineer" at bounding box center [622, 339] width 192 height 16
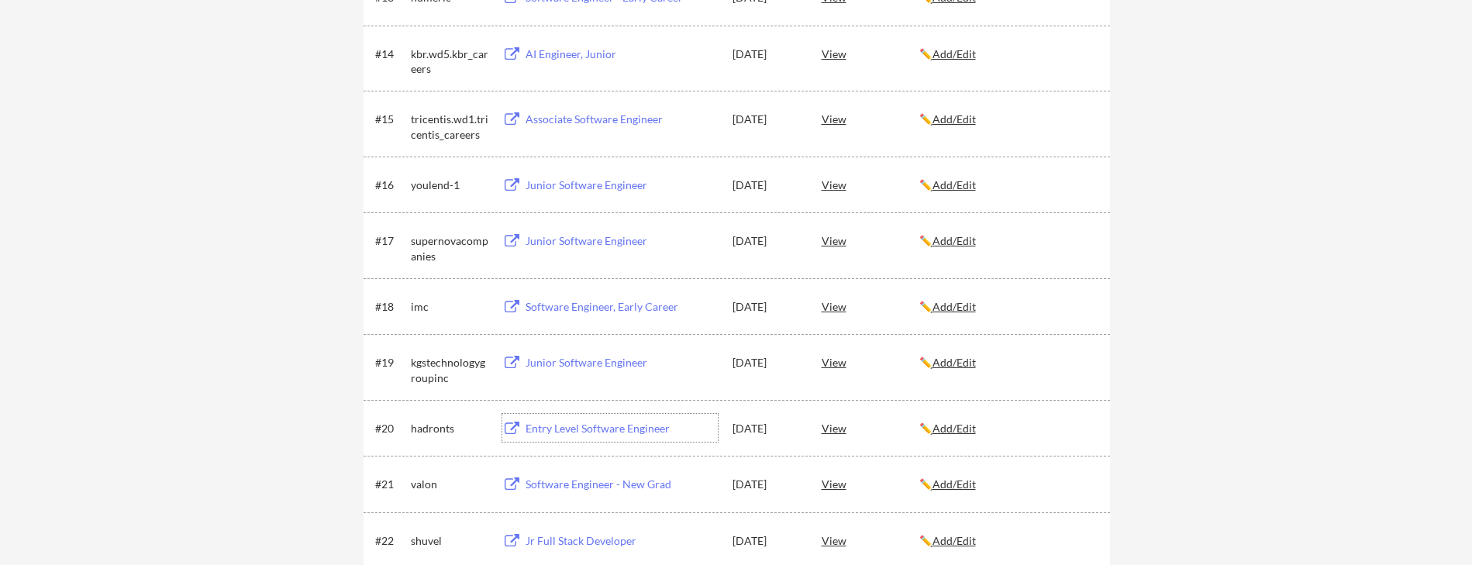
scroll to position [1020, 0]
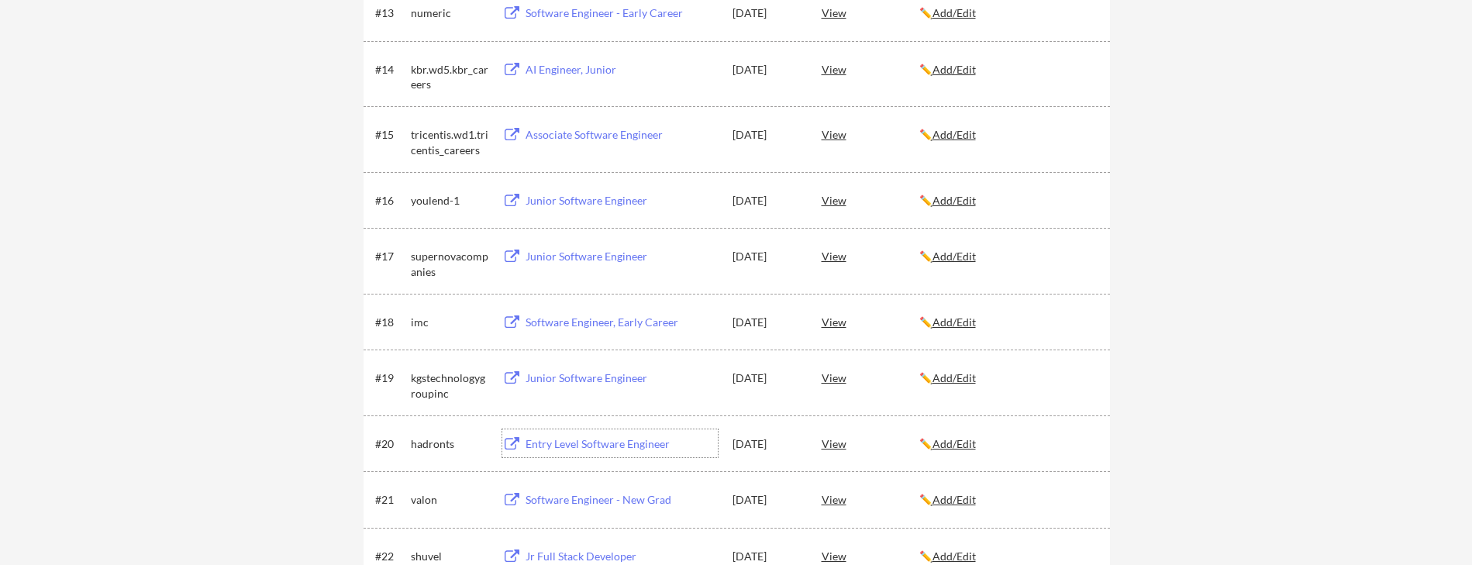
click at [586, 388] on div "Junior Software Engineer" at bounding box center [620, 378] width 196 height 28
click at [607, 323] on div "Software Engineer, Early Career" at bounding box center [622, 323] width 192 height 16
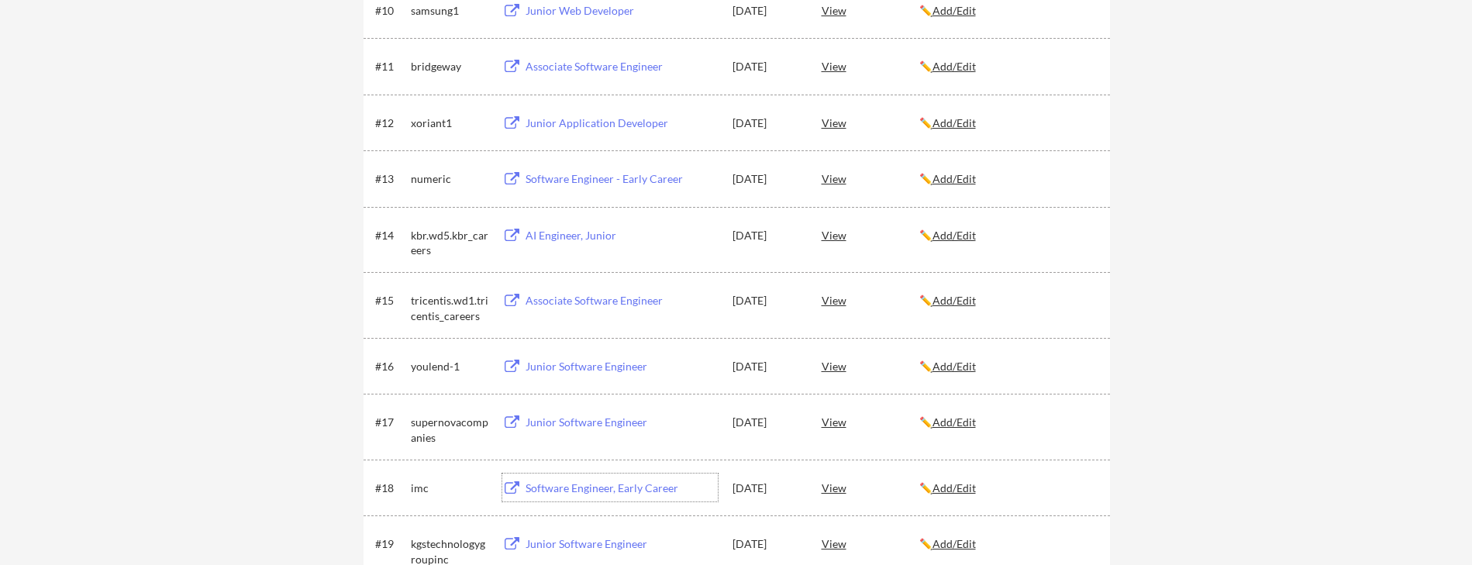
scroll to position [785, 0]
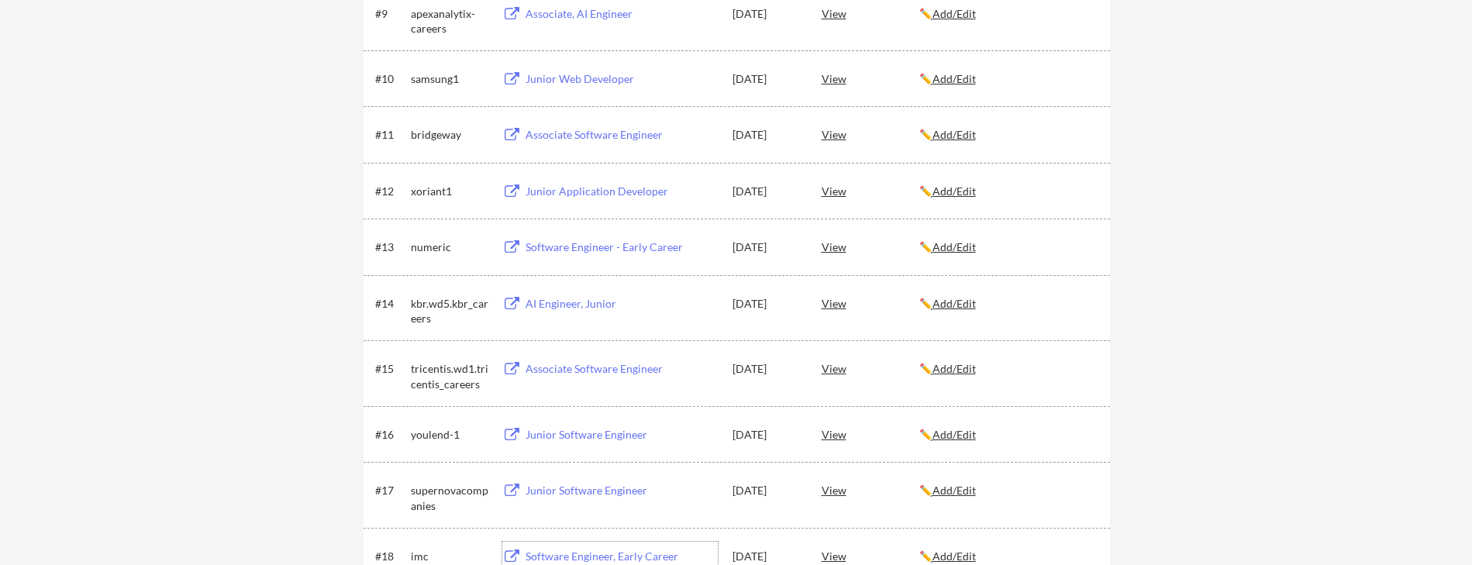
click at [563, 488] on div "Junior Software Engineer" at bounding box center [622, 491] width 192 height 16
click at [570, 431] on div "Junior Software Engineer" at bounding box center [622, 435] width 192 height 16
click at [583, 365] on div "Associate Software Engineer" at bounding box center [622, 369] width 192 height 16
click at [591, 306] on div "AI Engineer, Junior" at bounding box center [622, 304] width 192 height 16
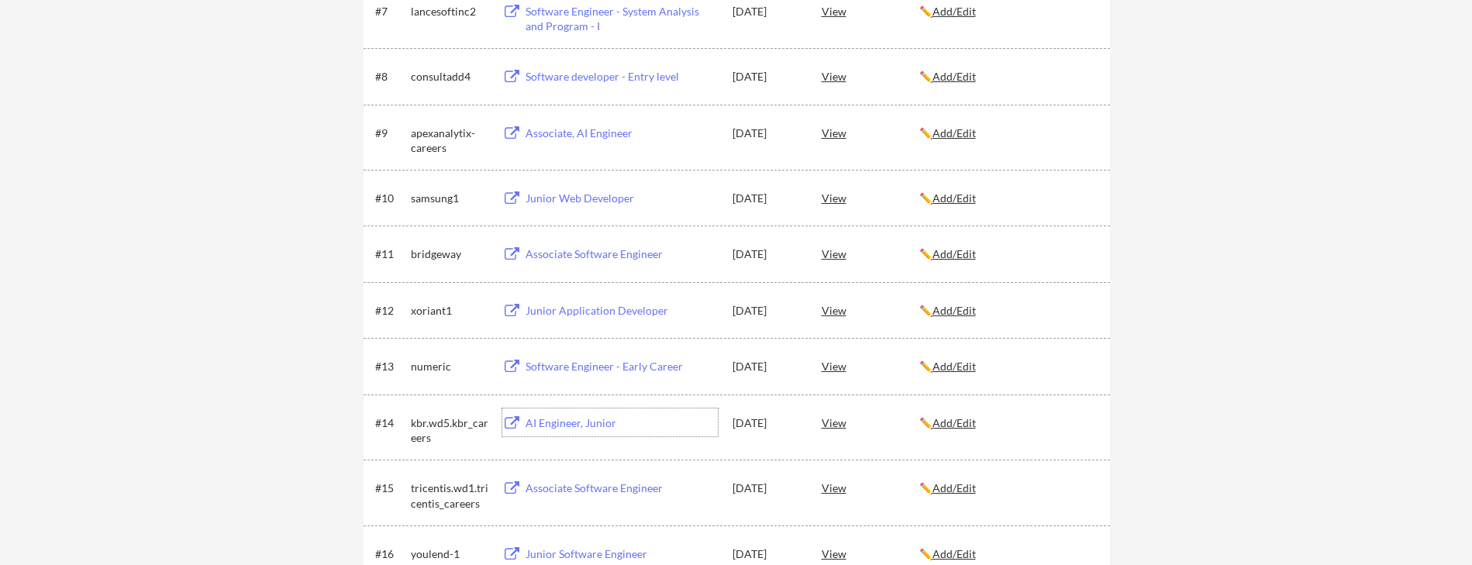
scroll to position [563, 0]
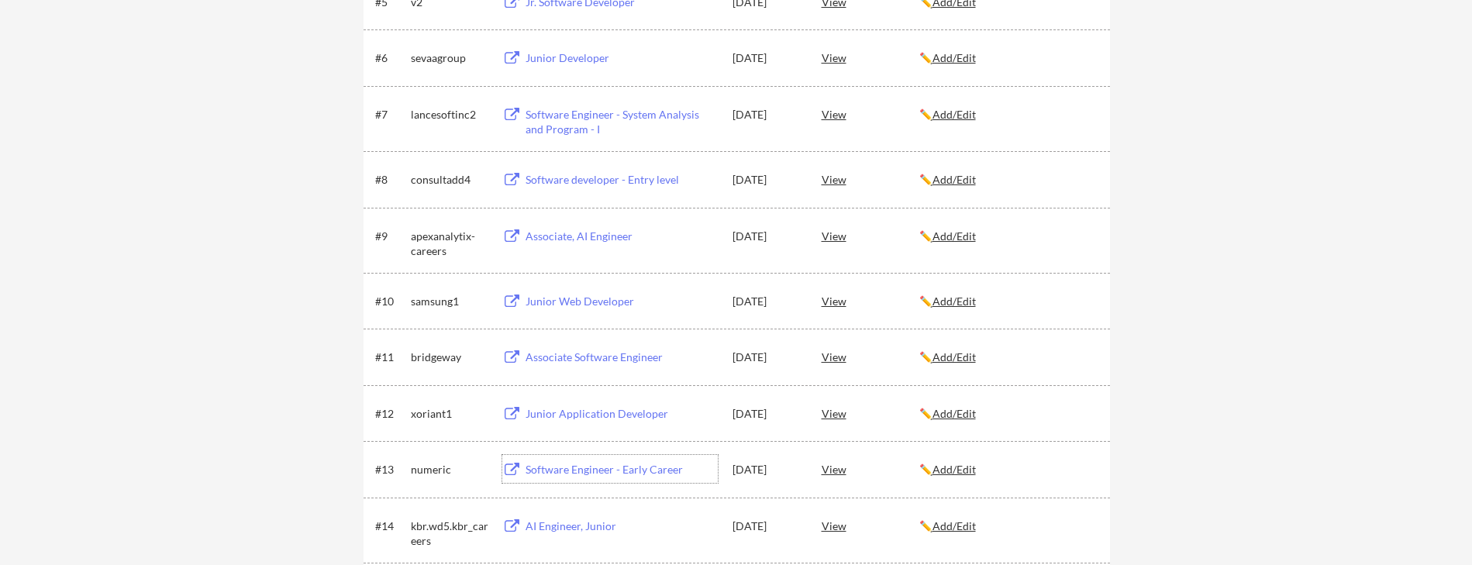
click at [592, 464] on div "Software Engineer - Early Career" at bounding box center [622, 470] width 192 height 16
click at [627, 402] on div "Junior Application Developer" at bounding box center [620, 413] width 196 height 28
click at [556, 352] on div "Associate Software Engineer" at bounding box center [622, 358] width 192 height 16
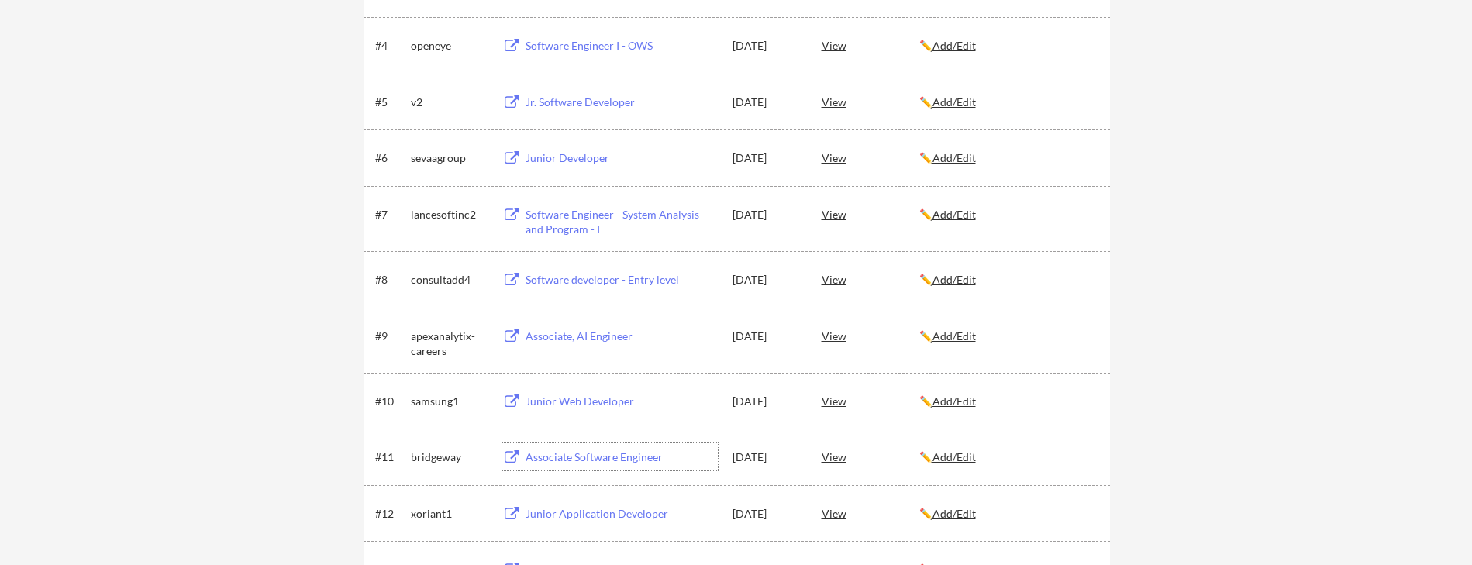
scroll to position [461, 0]
click at [572, 400] on div "Junior Web Developer" at bounding box center [622, 403] width 192 height 16
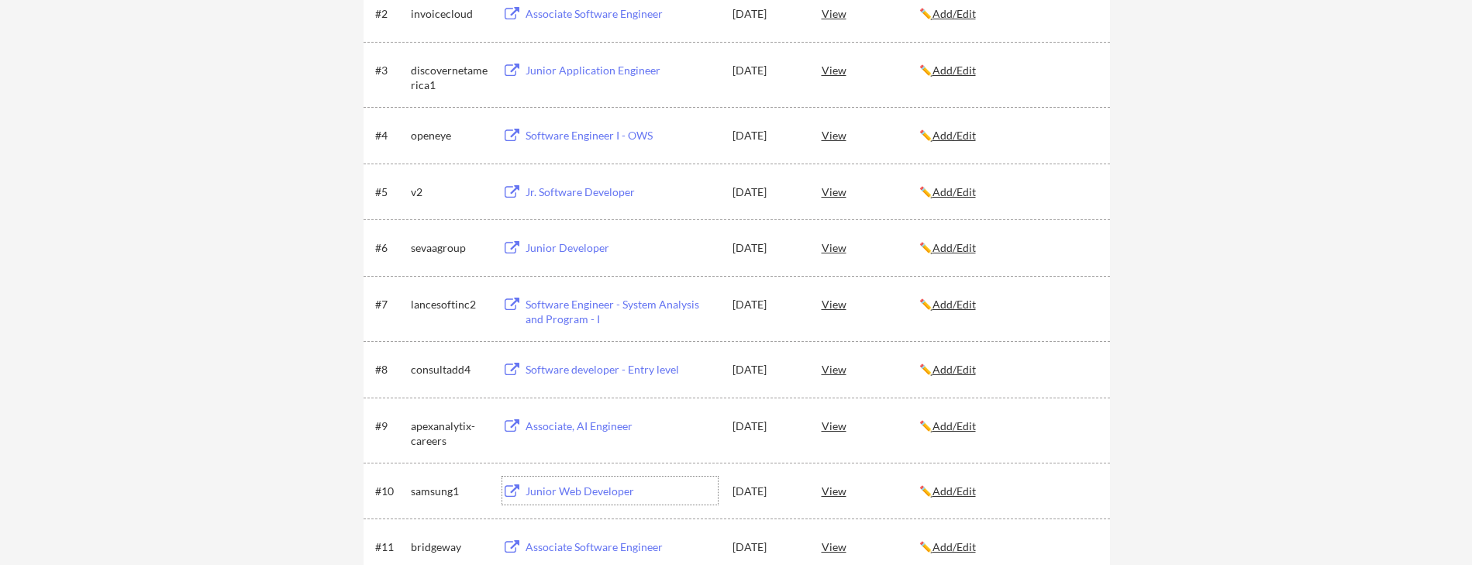
scroll to position [371, 0]
click at [564, 426] on div "Associate, AI Engineer" at bounding box center [622, 428] width 192 height 16
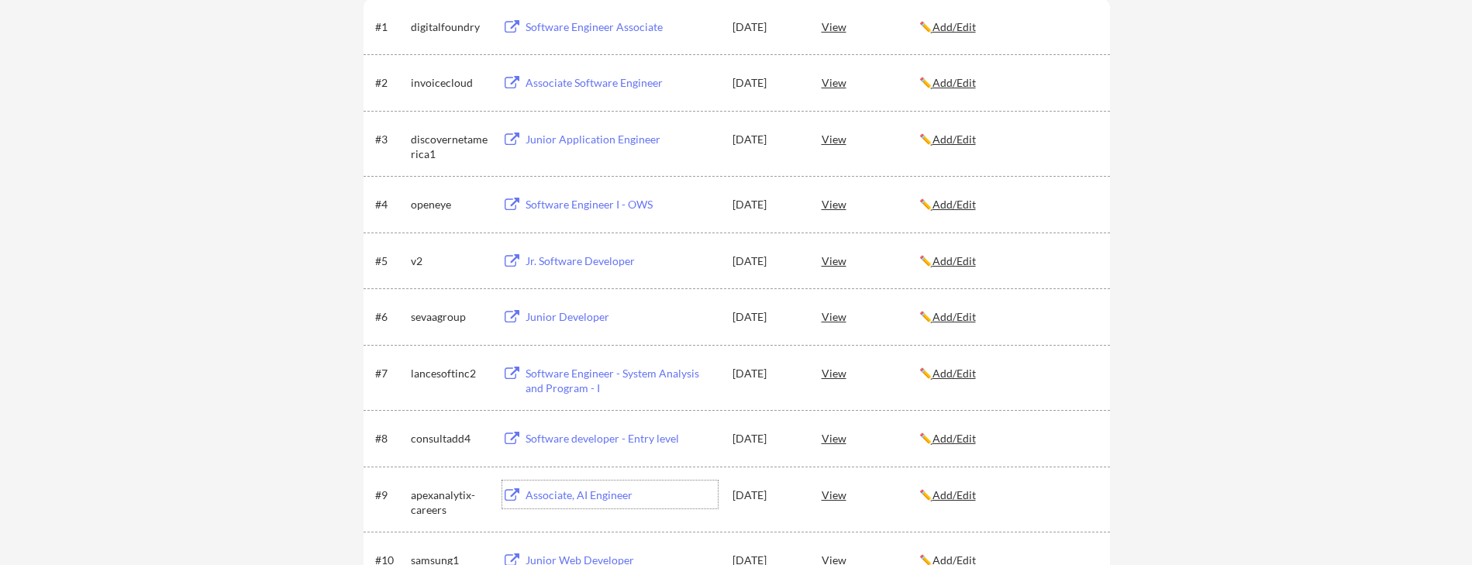
scroll to position [288, 0]
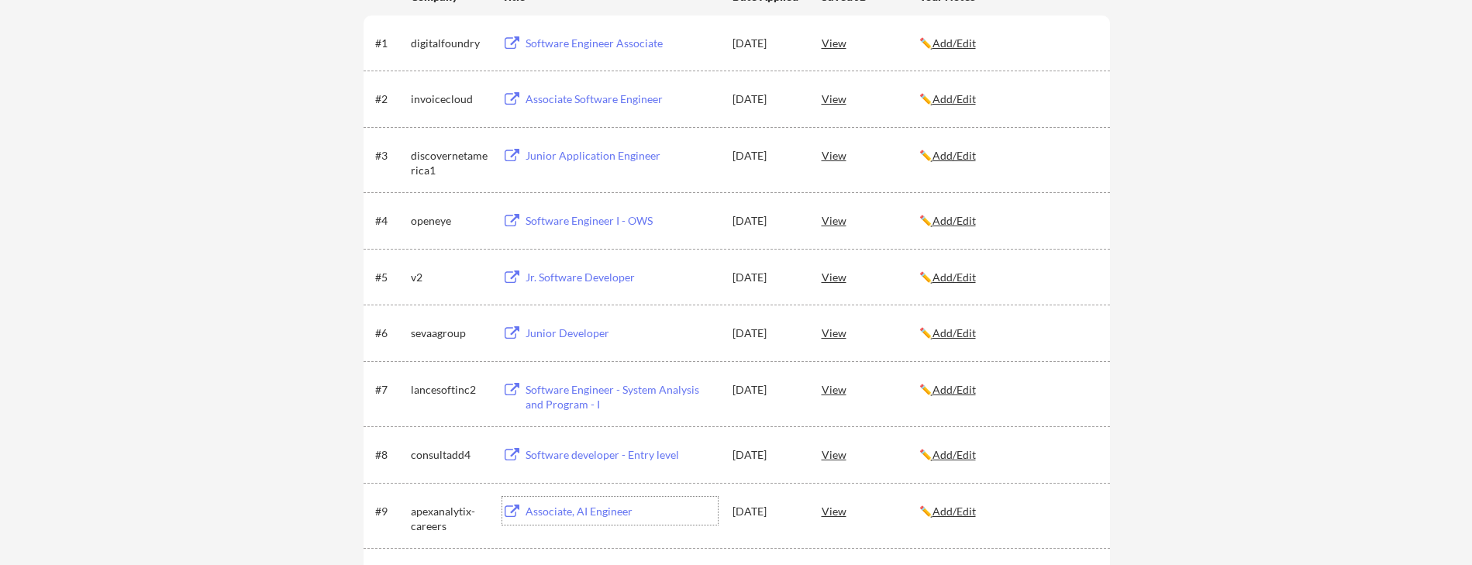
click at [610, 448] on div "Software developer - Entry level" at bounding box center [622, 455] width 192 height 16
click at [596, 389] on div "Software Engineer - System Analysis and Program - I" at bounding box center [622, 397] width 192 height 30
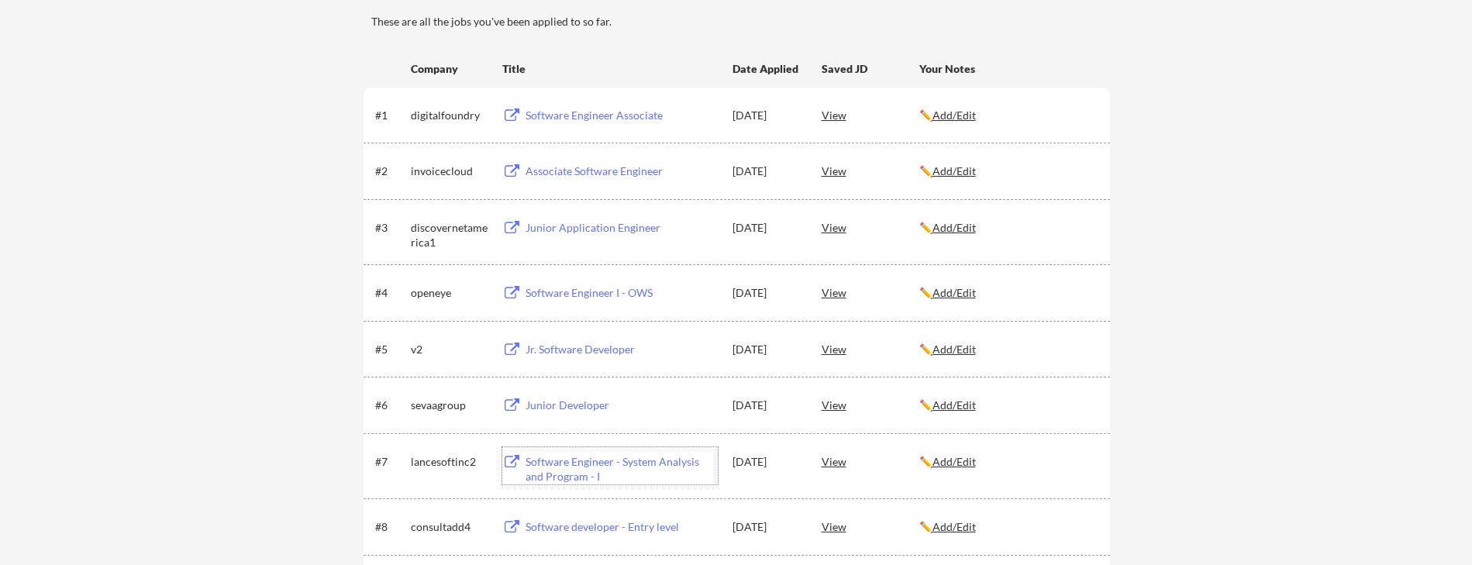
scroll to position [146, 0]
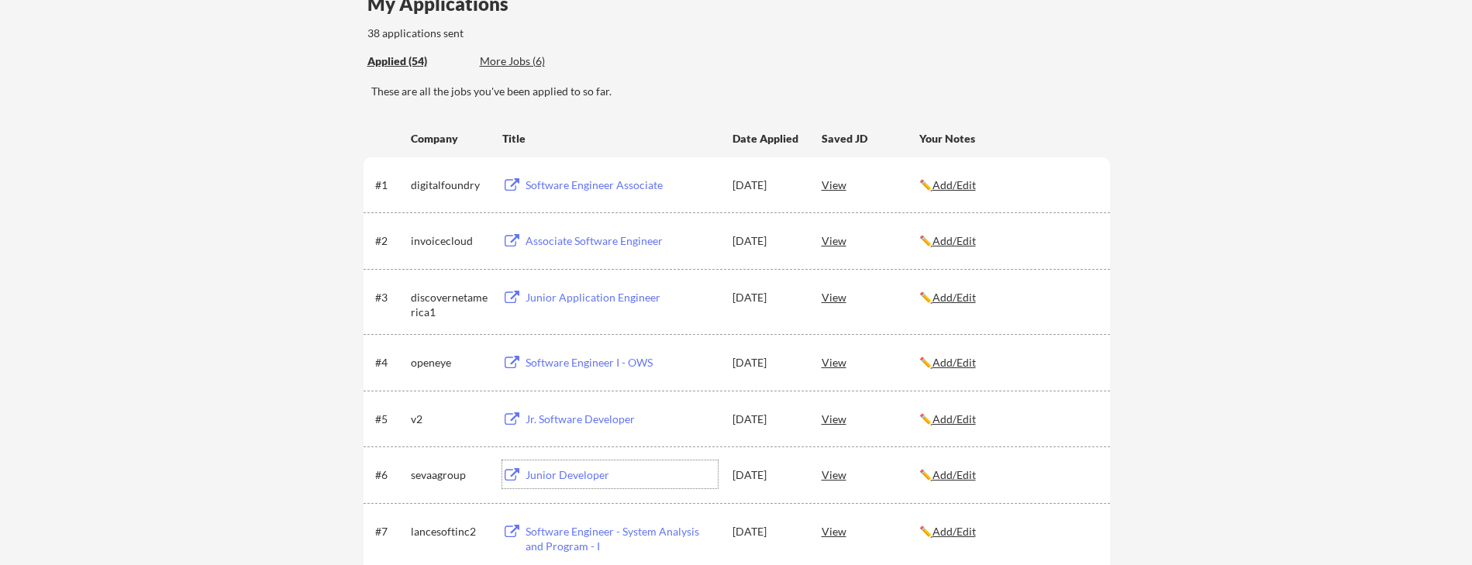
click at [551, 476] on div "Junior Developer" at bounding box center [622, 476] width 192 height 16
click at [589, 417] on div "Jr. Software Developer" at bounding box center [622, 420] width 192 height 16
click at [633, 355] on div "Software Engineer I - OWS" at bounding box center [622, 363] width 192 height 16
click at [579, 299] on div "Junior Application Engineer" at bounding box center [622, 298] width 192 height 16
click at [595, 243] on div "Associate Software Engineer" at bounding box center [622, 241] width 192 height 16
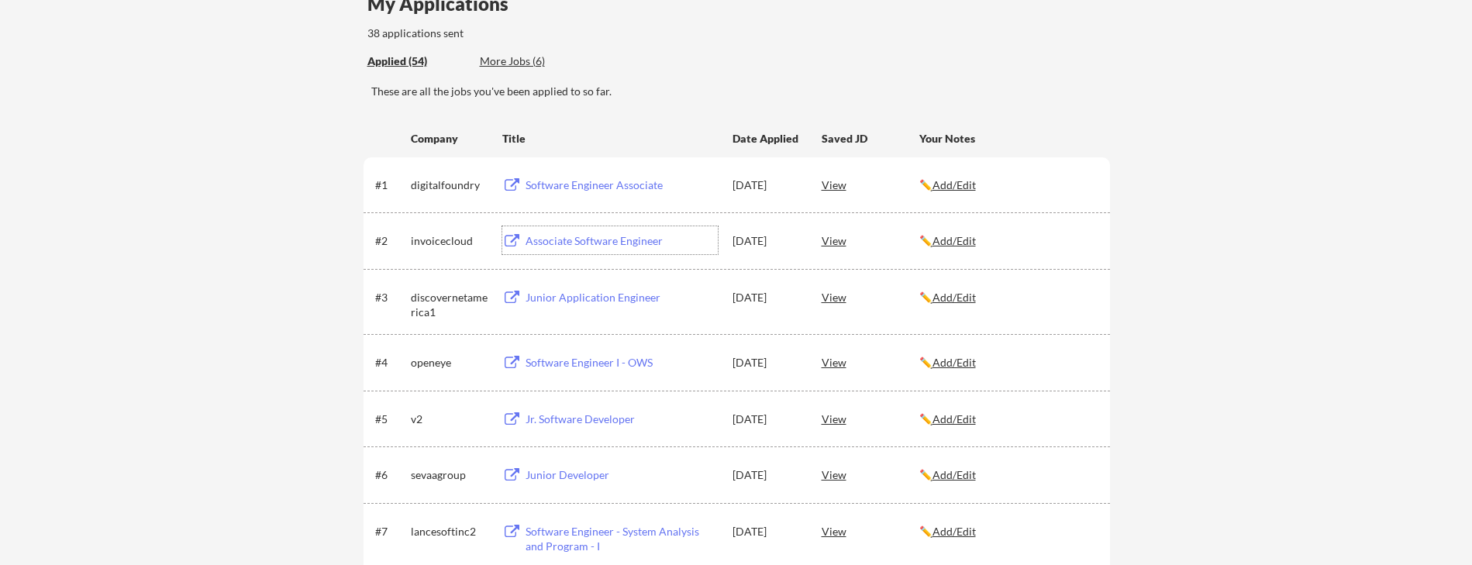
click at [586, 190] on div "Software Engineer Associate" at bounding box center [622, 186] width 192 height 16
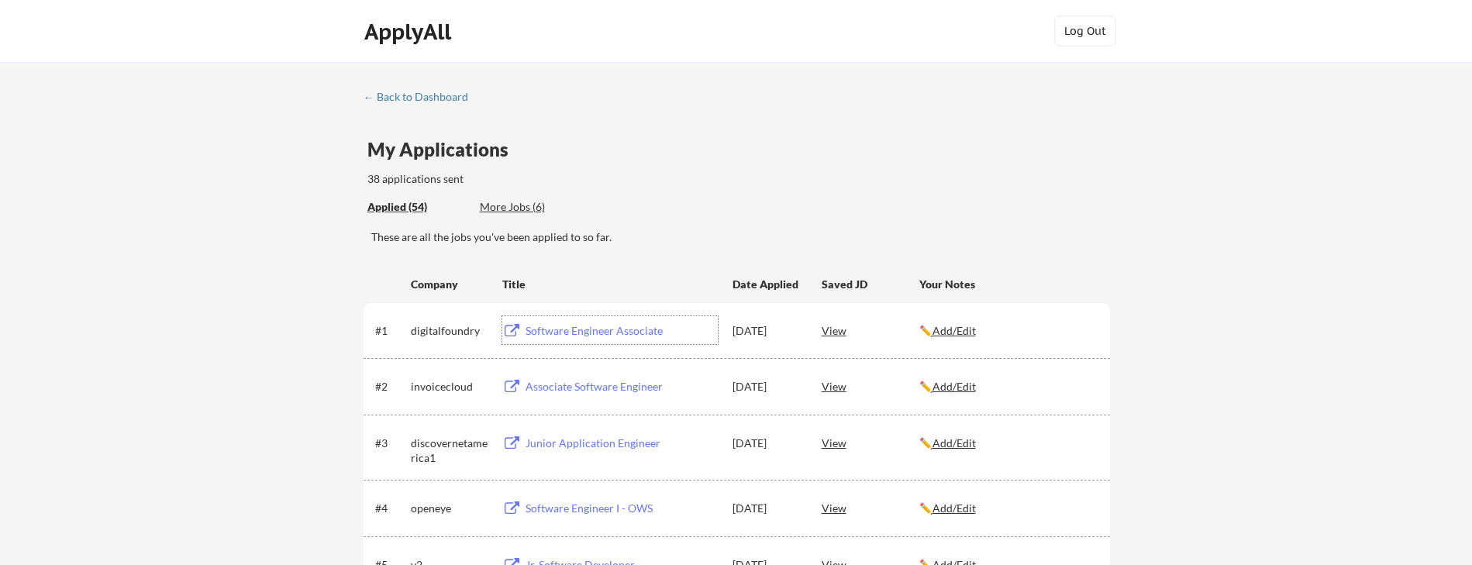
click at [517, 205] on div "More Jobs (6)" at bounding box center [537, 207] width 114 height 16
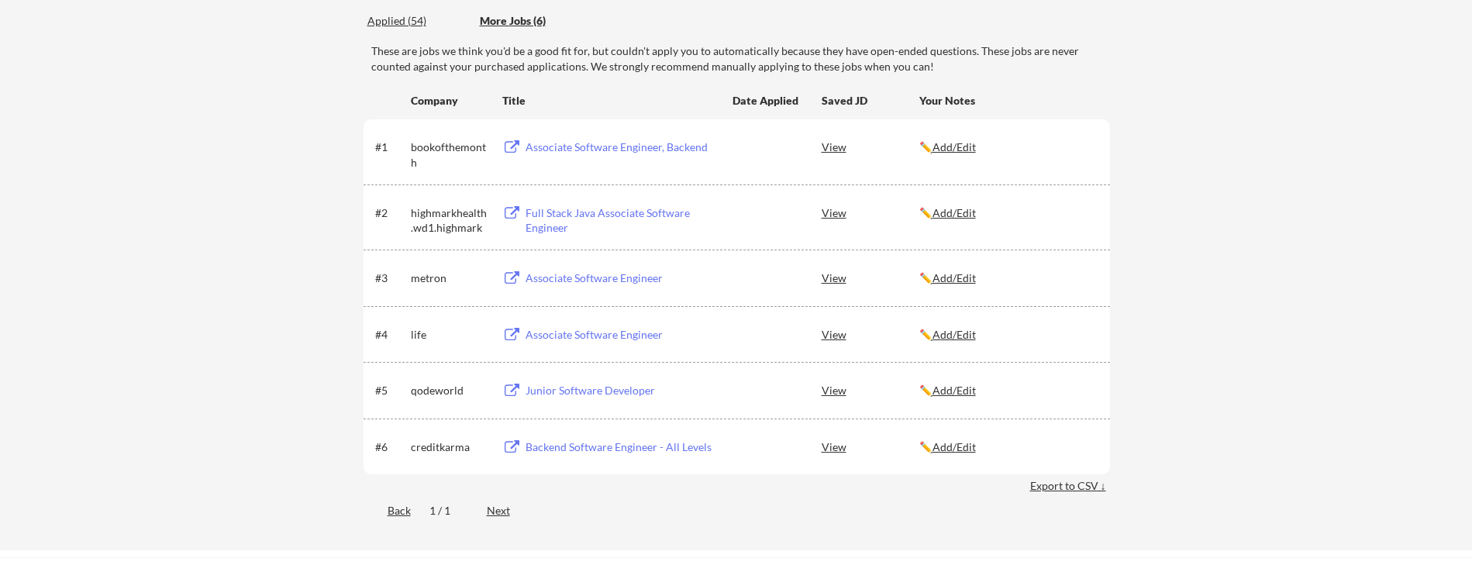
scroll to position [188, 0]
click at [543, 443] on div "Backend Software Engineer - All Levels" at bounding box center [622, 446] width 192 height 16
click at [573, 388] on div "Junior Software Developer" at bounding box center [622, 389] width 192 height 16
click at [620, 324] on div "Associate Software Engineer" at bounding box center [620, 333] width 196 height 28
click at [551, 275] on div "Associate Software Engineer" at bounding box center [622, 277] width 192 height 16
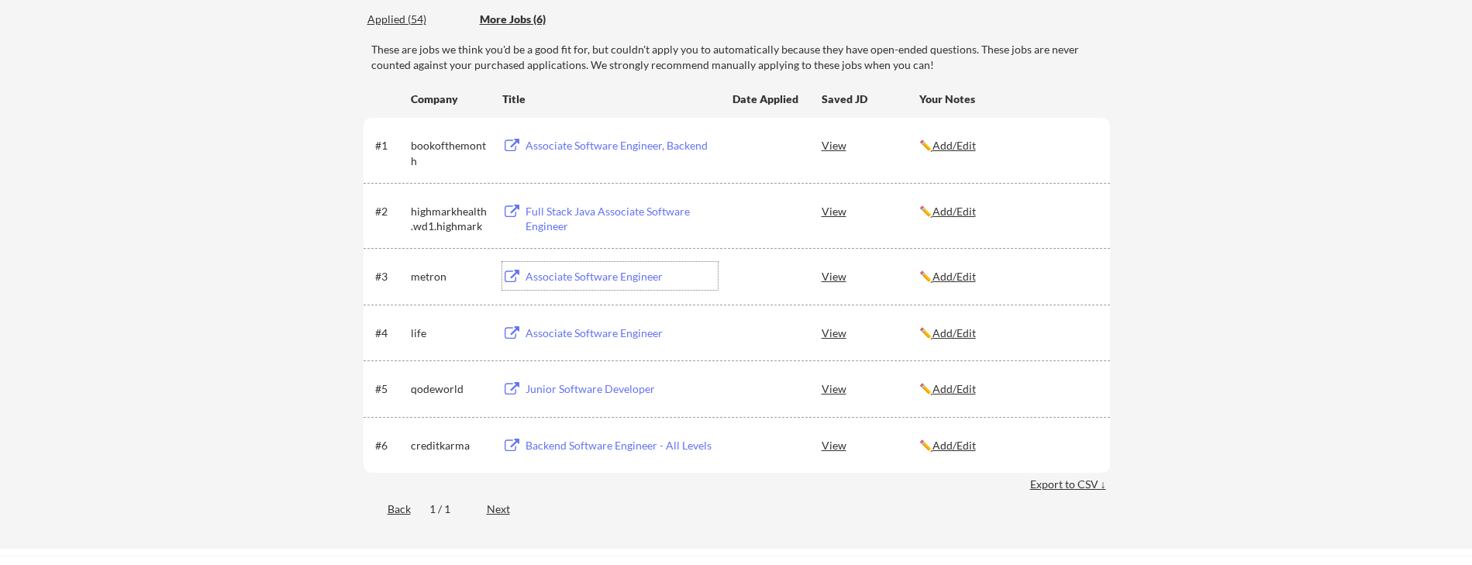
click at [554, 210] on div "Full Stack Java Associate Software Engineer" at bounding box center [622, 219] width 192 height 30
click at [651, 143] on div "Associate Software Engineer, Backend" at bounding box center [622, 146] width 192 height 16
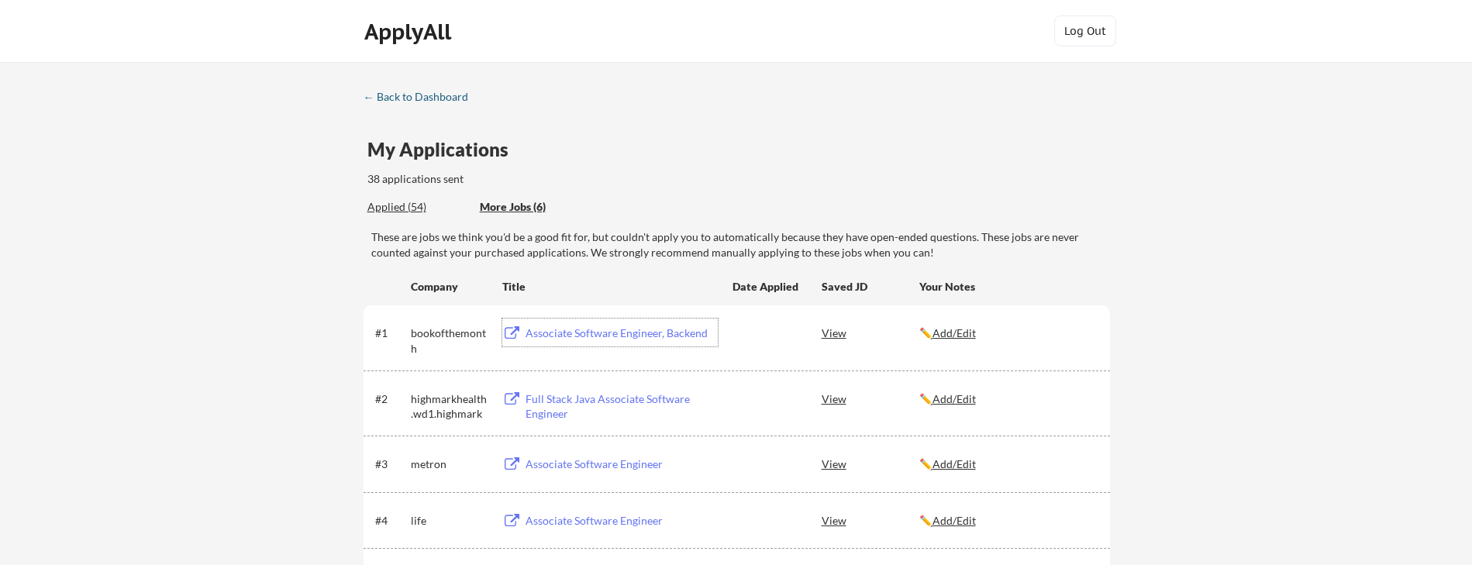
click at [406, 96] on div "← Back to Dashboard" at bounding box center [422, 96] width 116 height 11
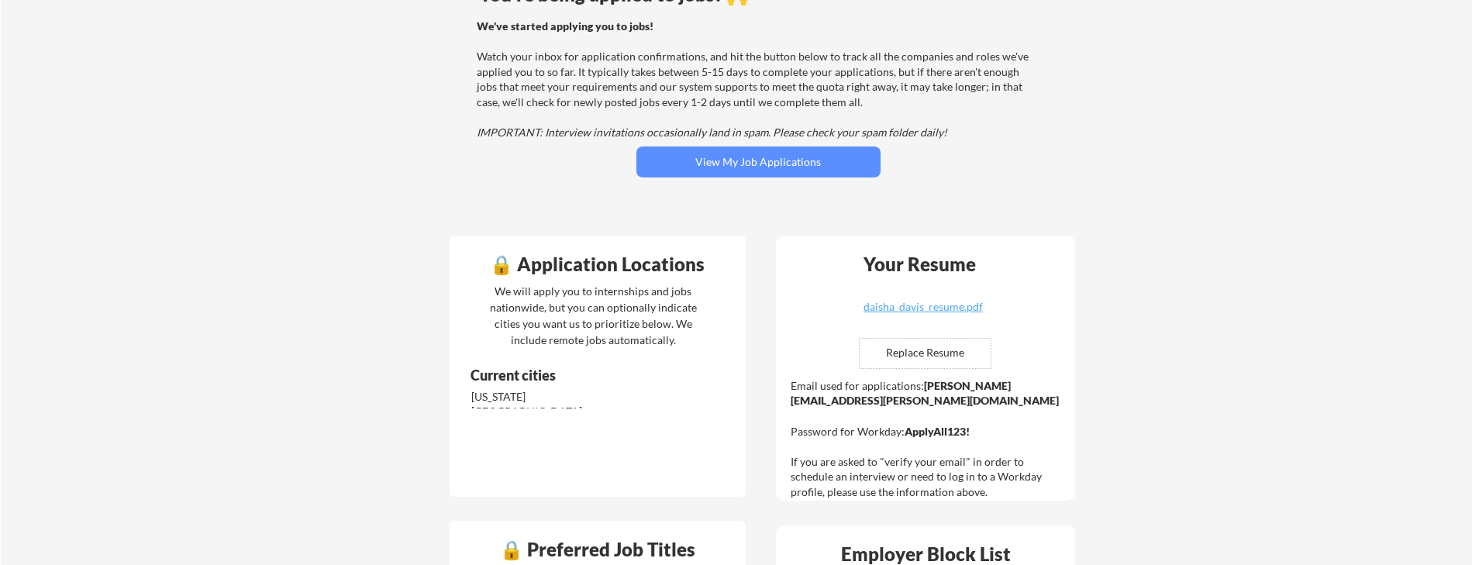
scroll to position [157, 0]
click at [909, 354] on input "file" at bounding box center [925, 354] width 131 height 29
click at [955, 354] on input "file" at bounding box center [925, 354] width 131 height 29
type input "C:\fakepath\daisha_davis_resume.pdf"
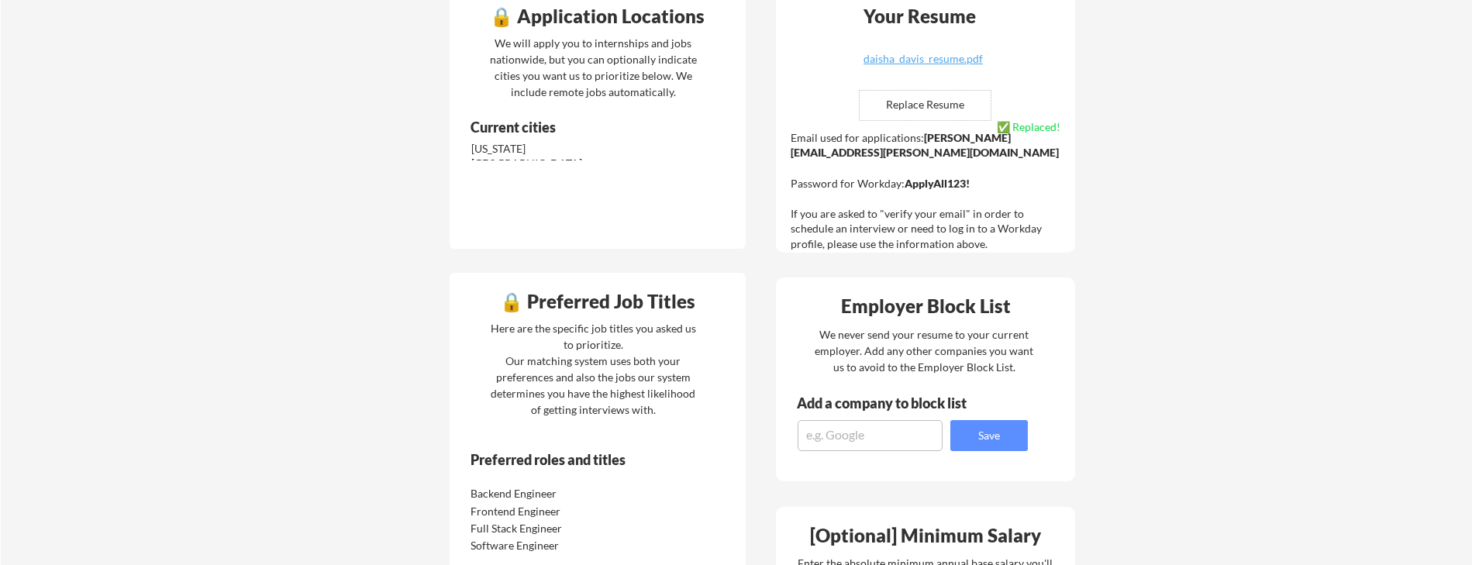
scroll to position [345, 0]
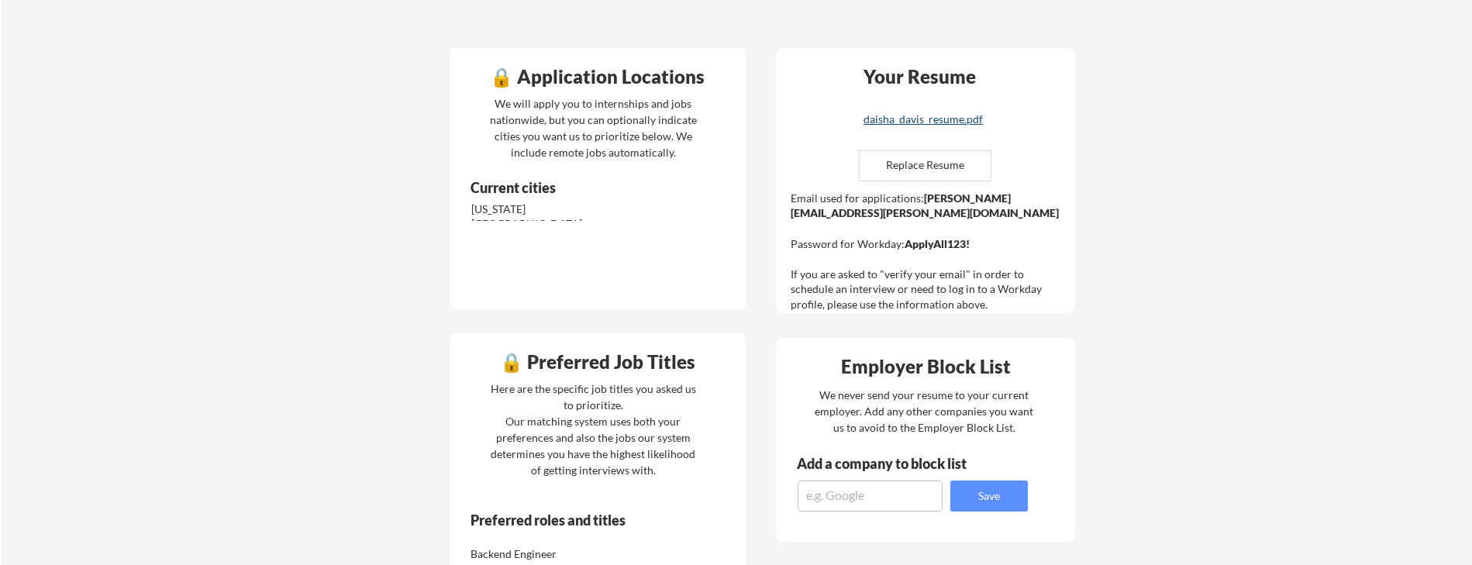
click at [932, 120] on div "daisha_davis_resume.pdf" at bounding box center [923, 119] width 185 height 11
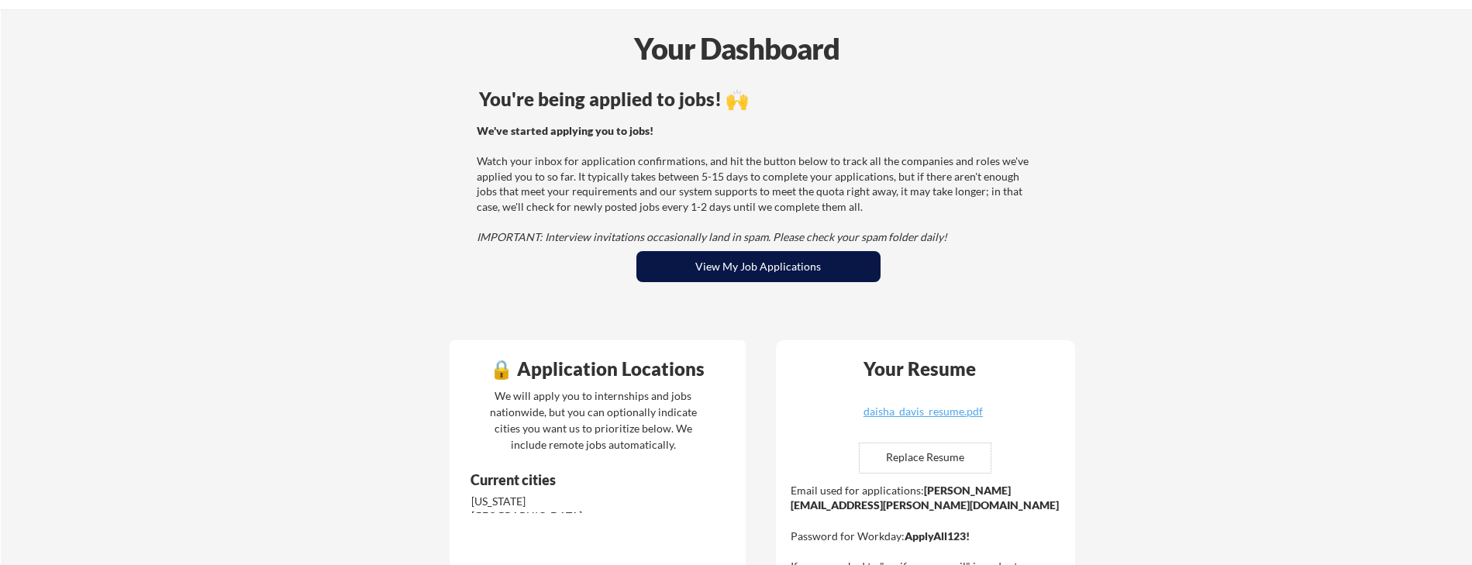
scroll to position [170, 0]
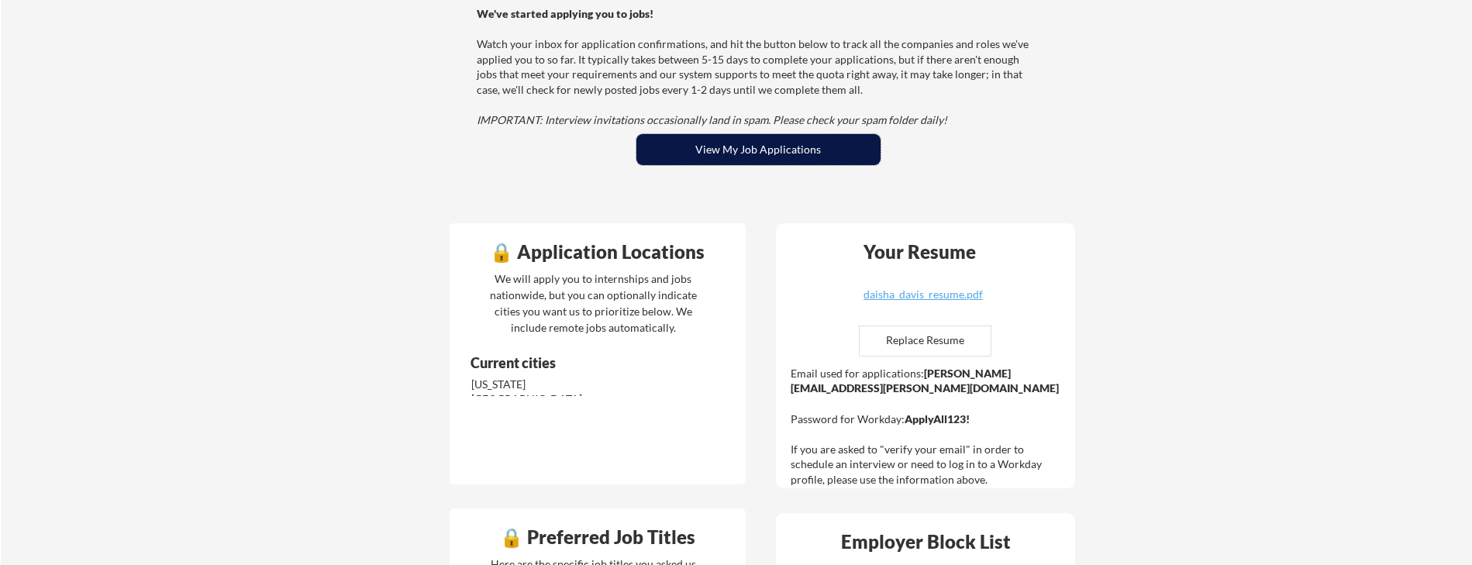
click at [720, 152] on button "View My Job Applications" at bounding box center [759, 149] width 244 height 31
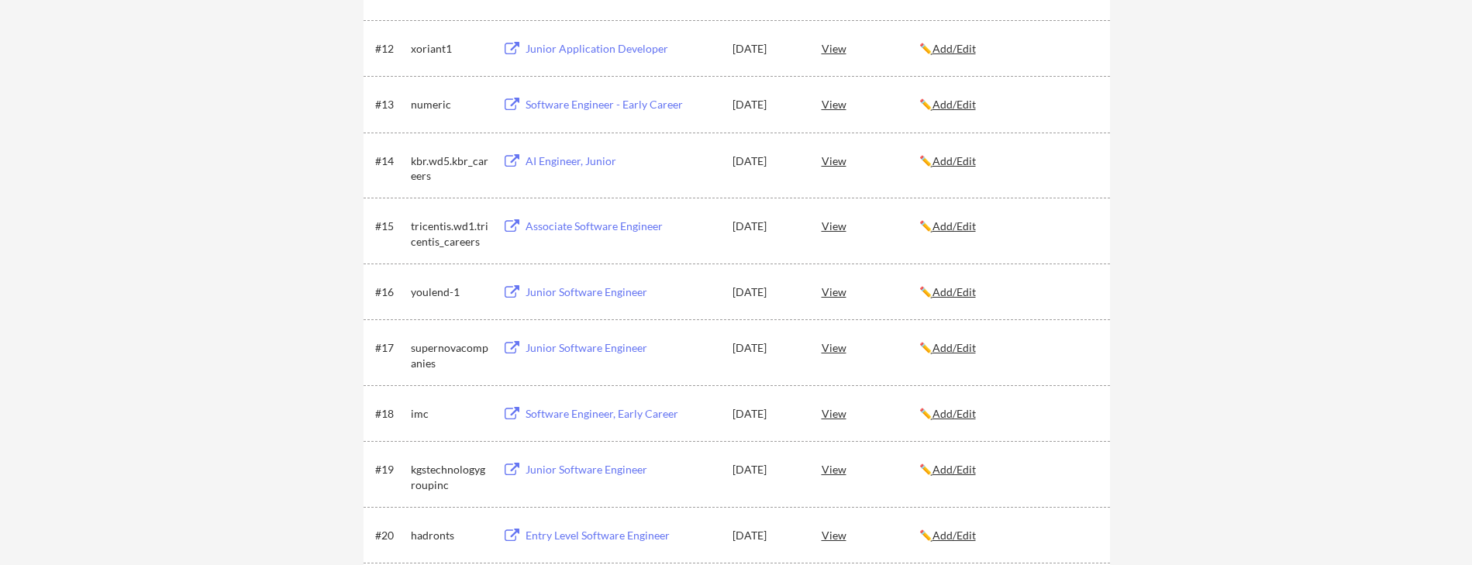
scroll to position [1121, 0]
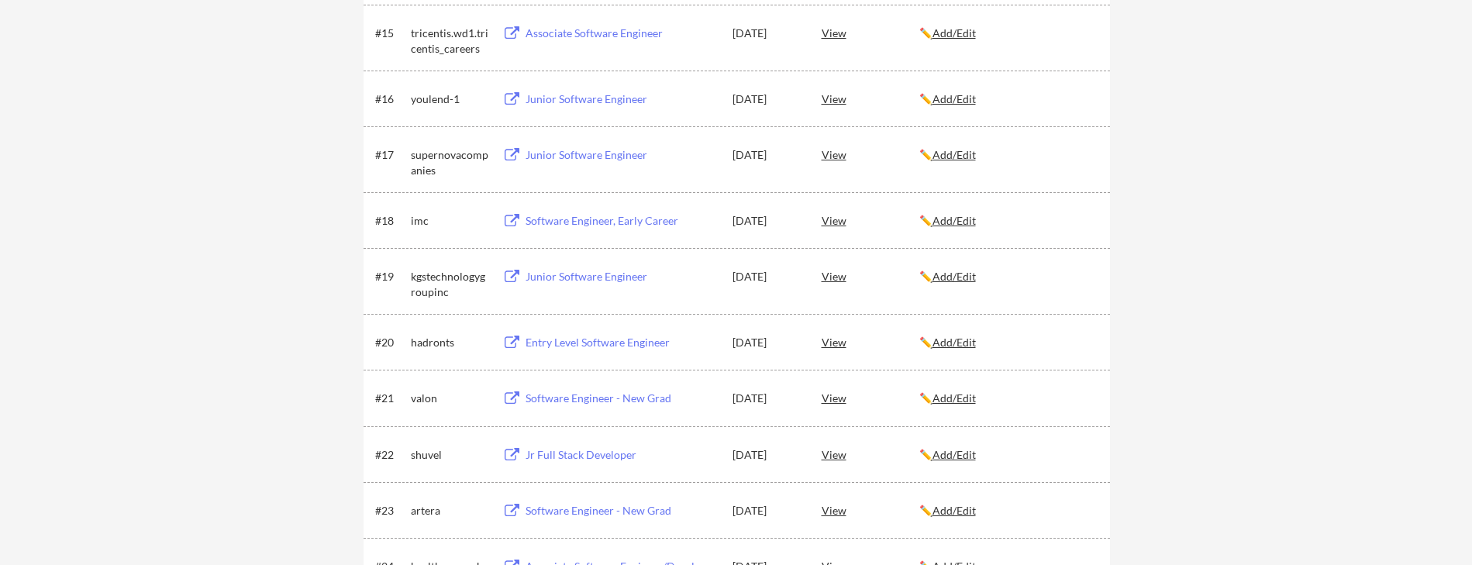
click at [552, 153] on div "Junior Software Engineer" at bounding box center [622, 155] width 192 height 16
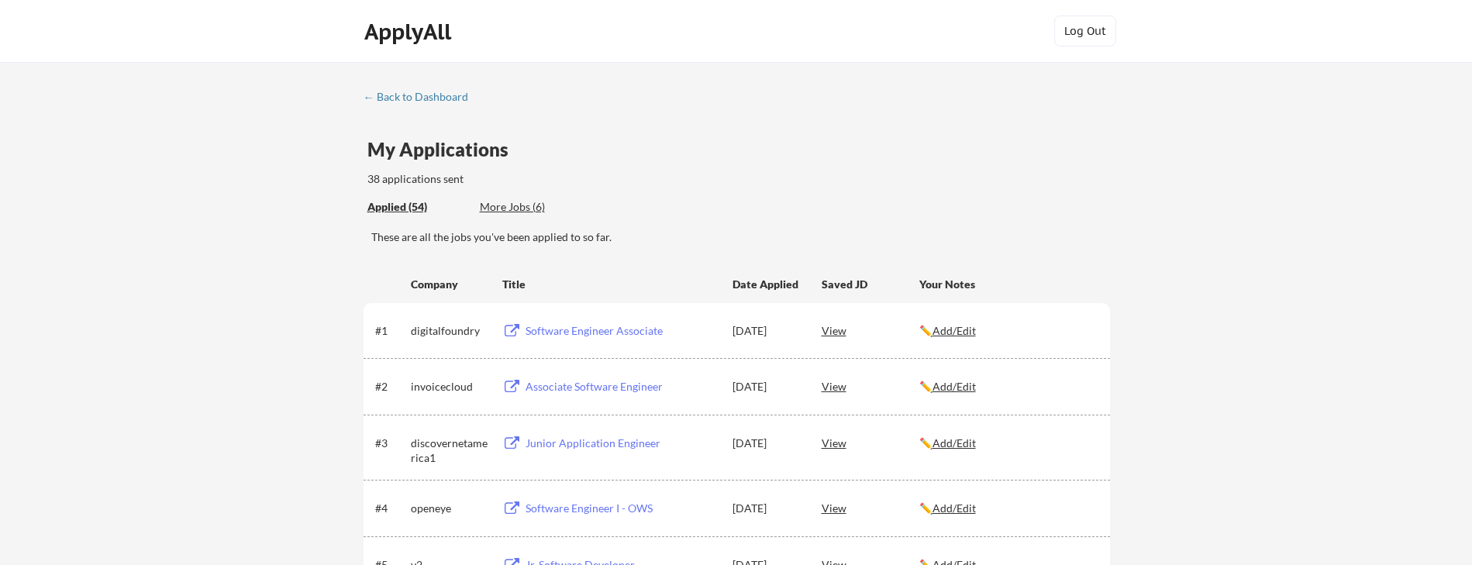
click at [402, 98] on div "← Back to Dashboard" at bounding box center [422, 96] width 116 height 11
